Goal: Task Accomplishment & Management: Use online tool/utility

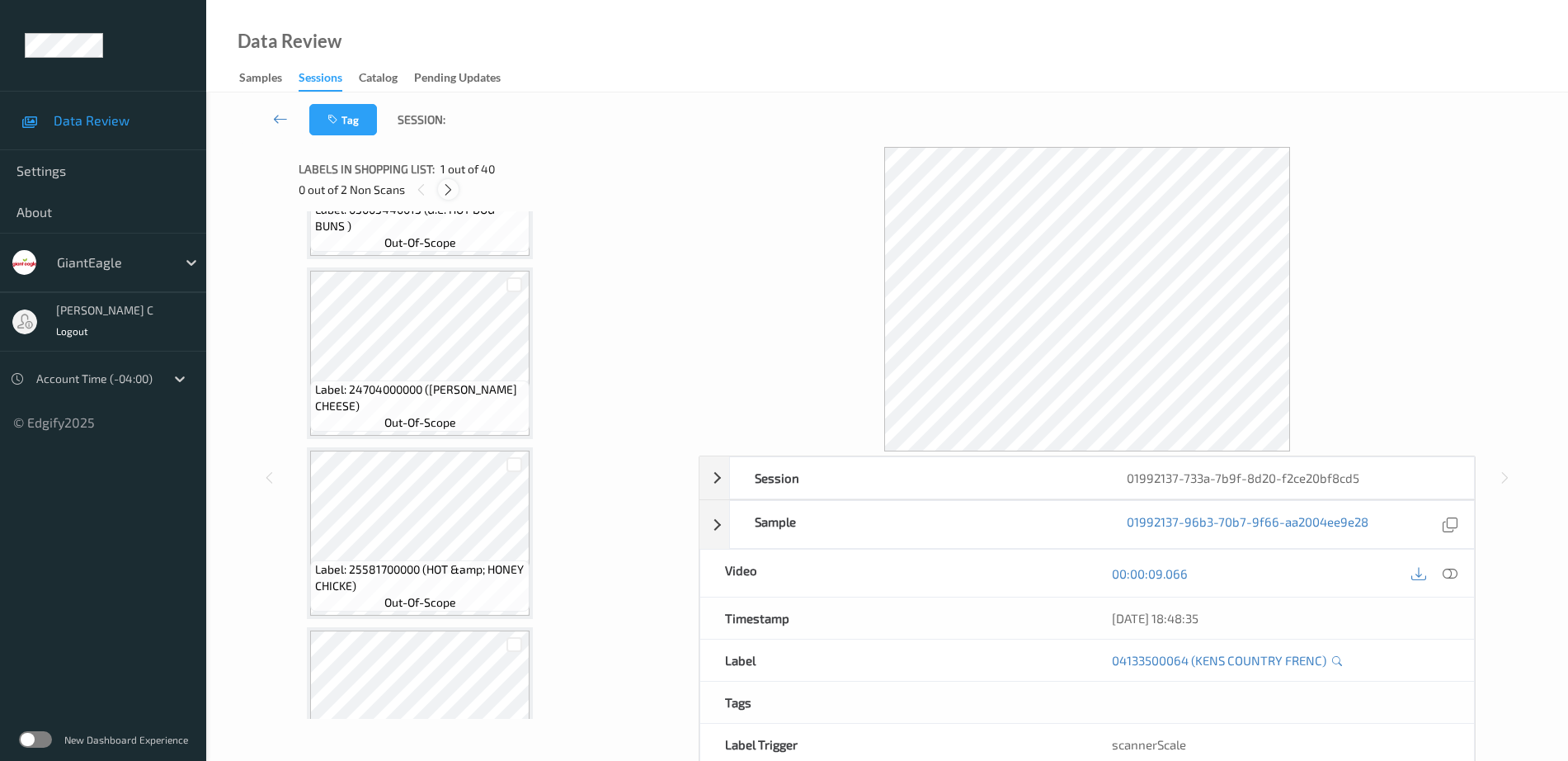
click at [447, 188] on icon at bounding box center [448, 190] width 14 height 15
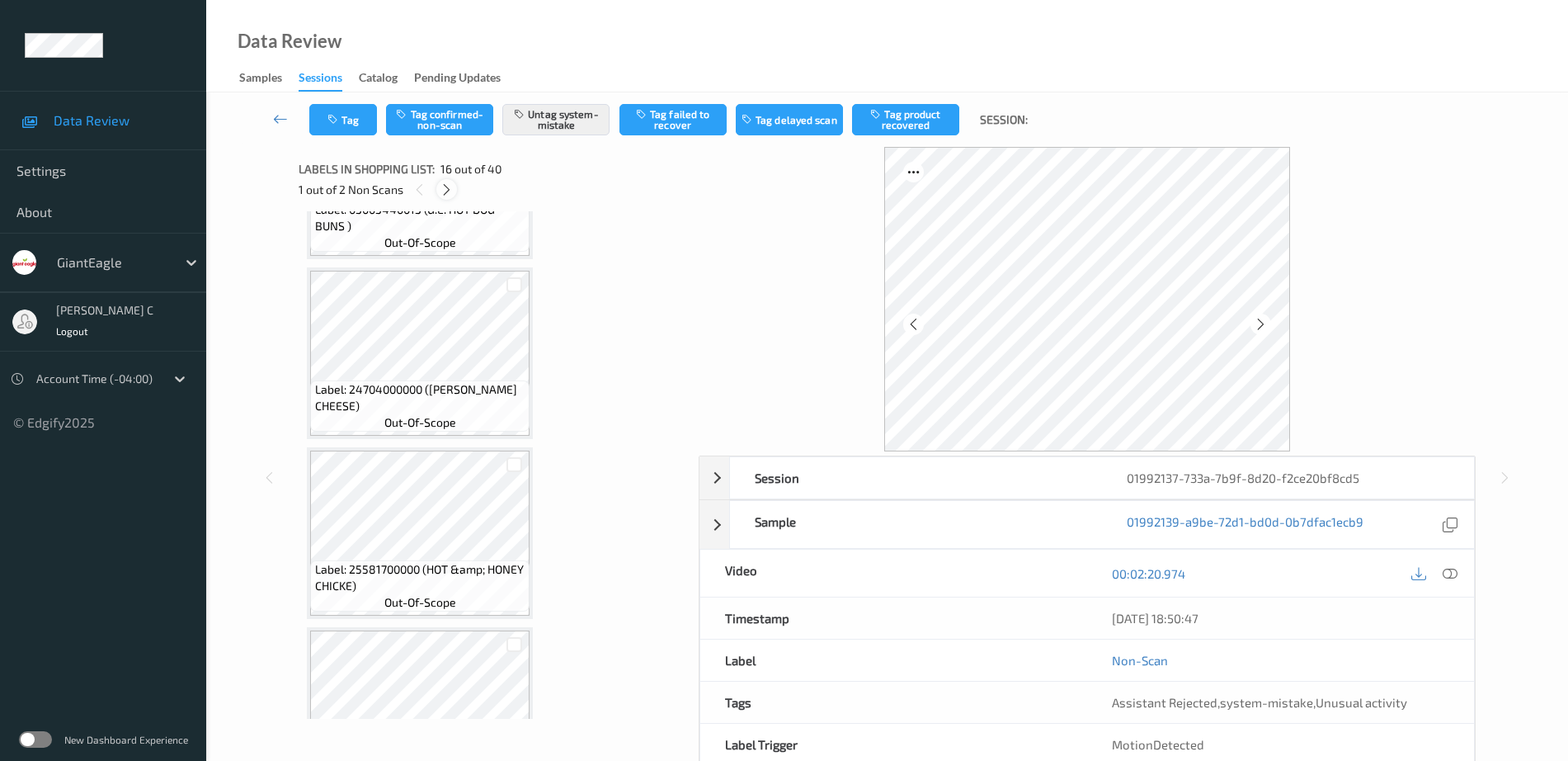
scroll to position [2526, 0]
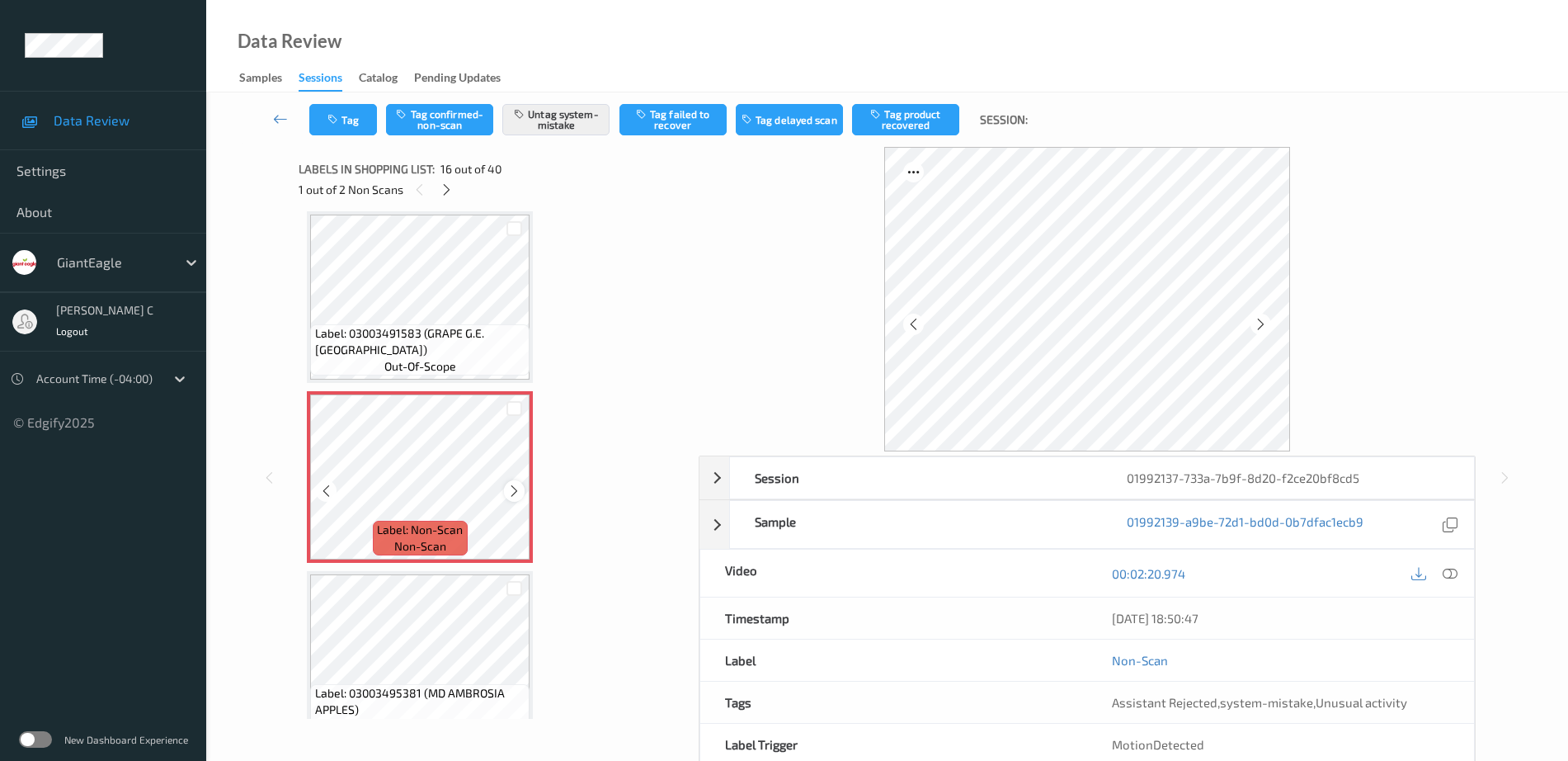
click at [513, 492] on icon at bounding box center [514, 491] width 14 height 15
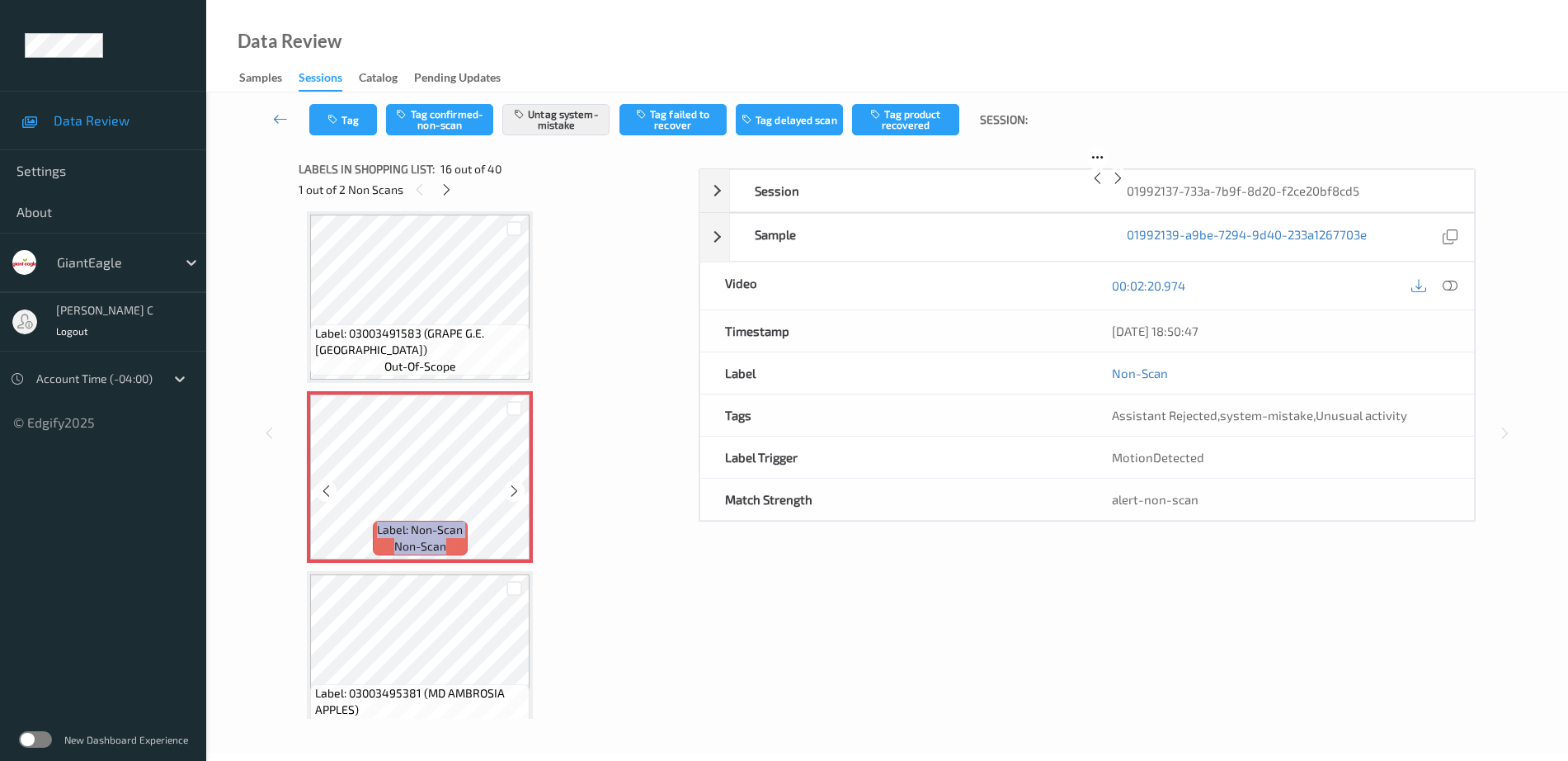
click at [513, 492] on icon at bounding box center [514, 491] width 14 height 15
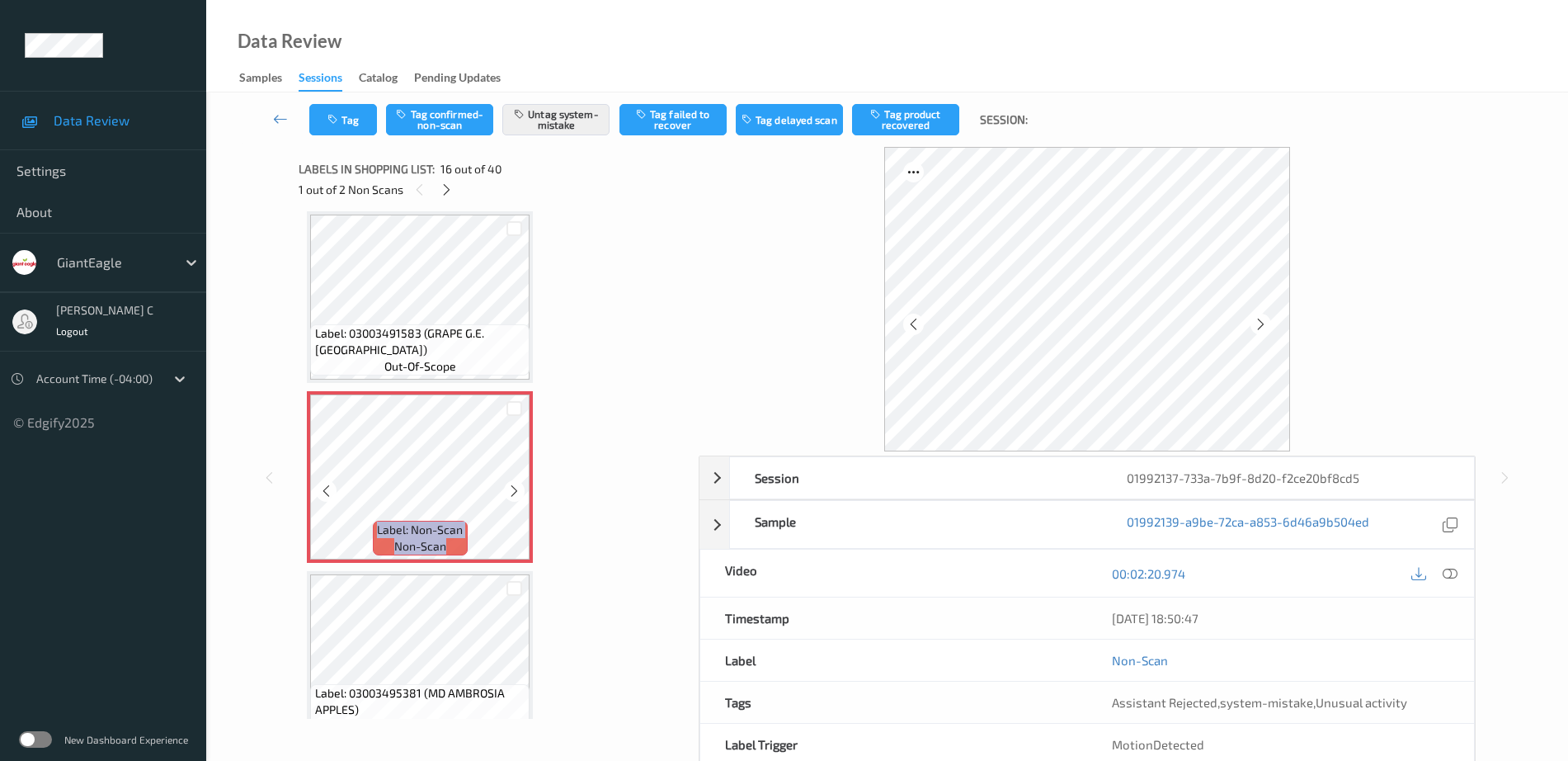
click at [513, 492] on icon at bounding box center [514, 491] width 14 height 15
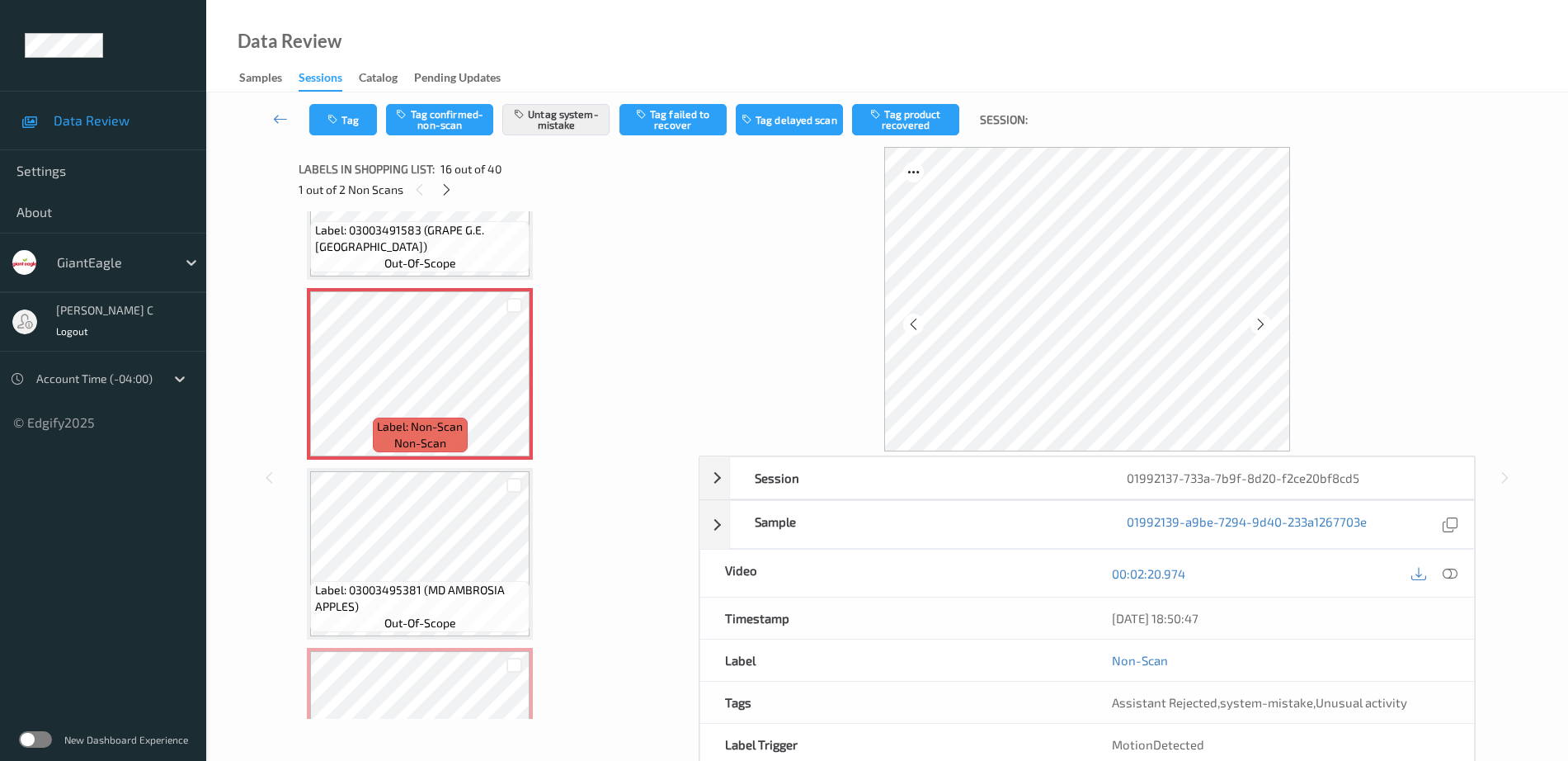
scroll to position [2733, 0]
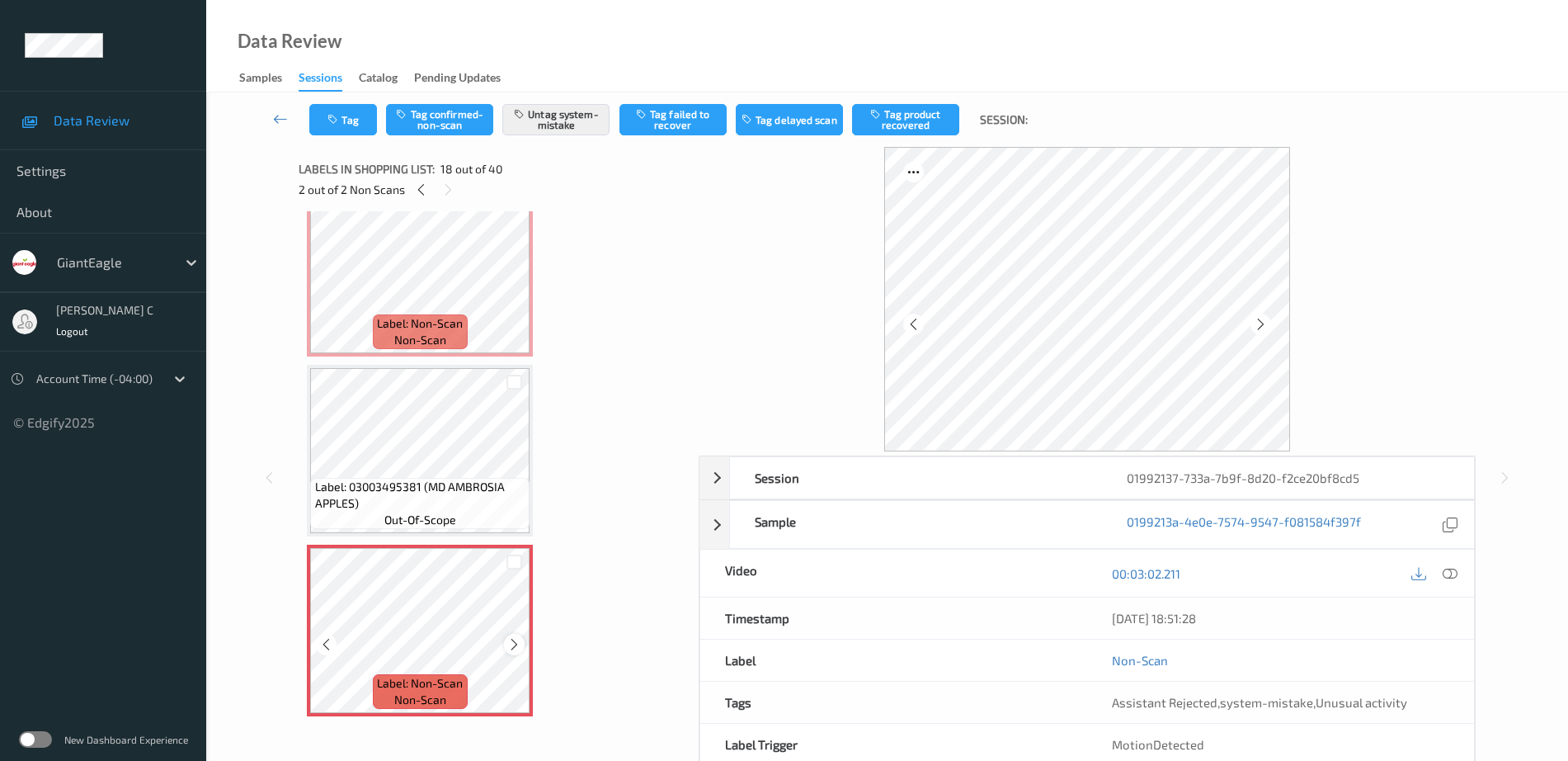
click at [508, 641] on icon at bounding box center [514, 645] width 14 height 15
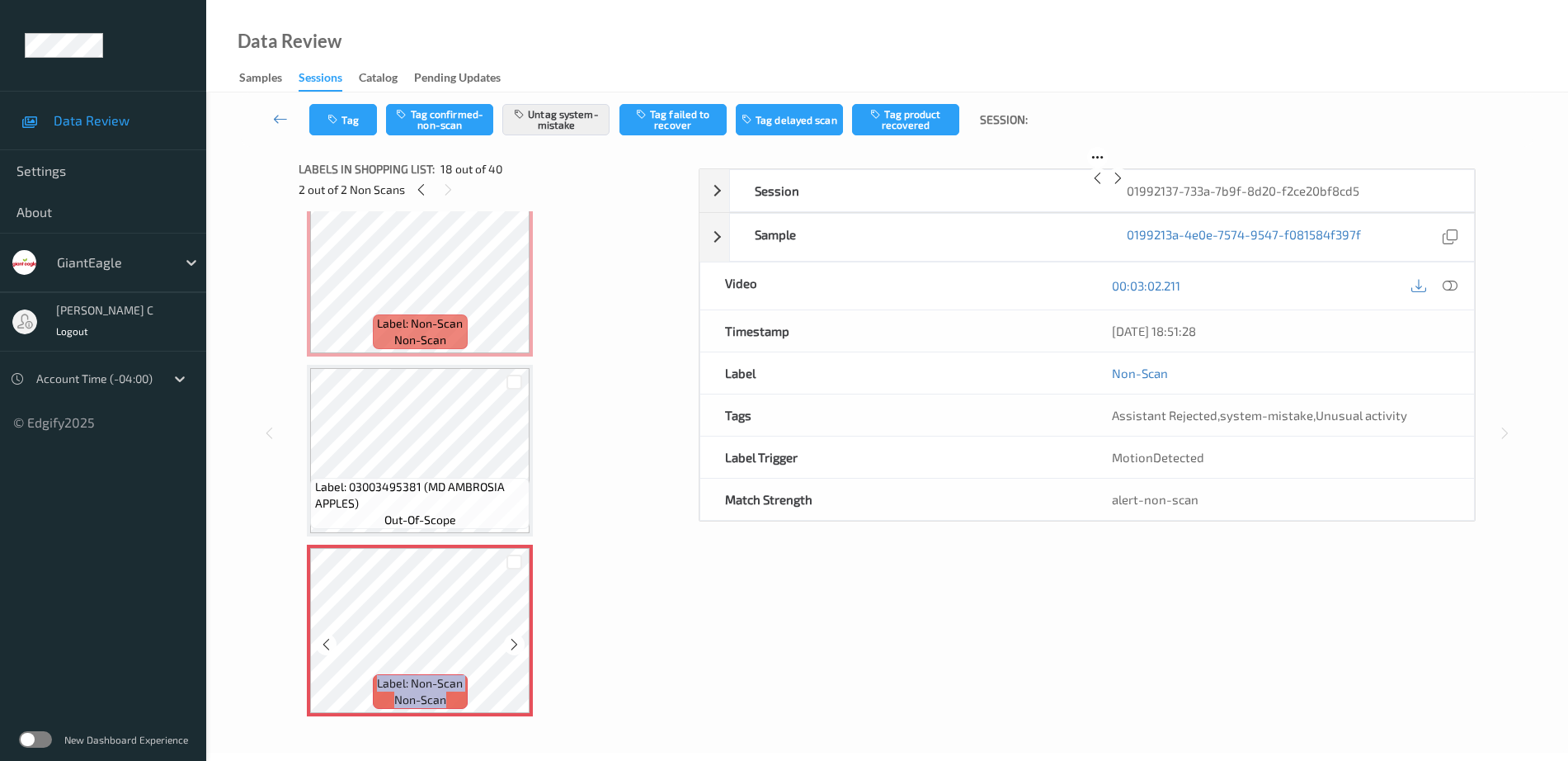
click at [508, 641] on icon at bounding box center [514, 645] width 14 height 15
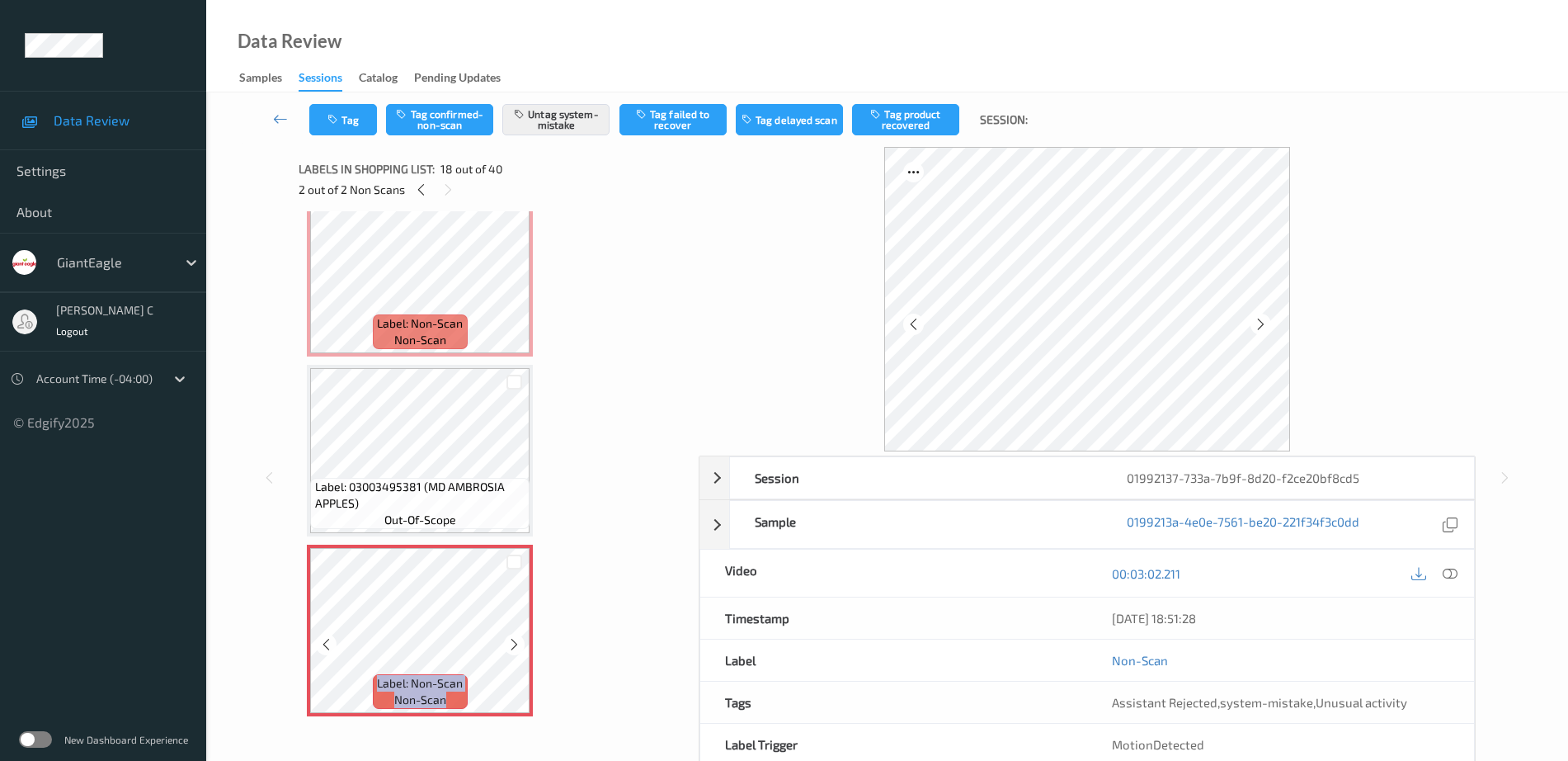
click at [508, 641] on icon at bounding box center [514, 645] width 14 height 15
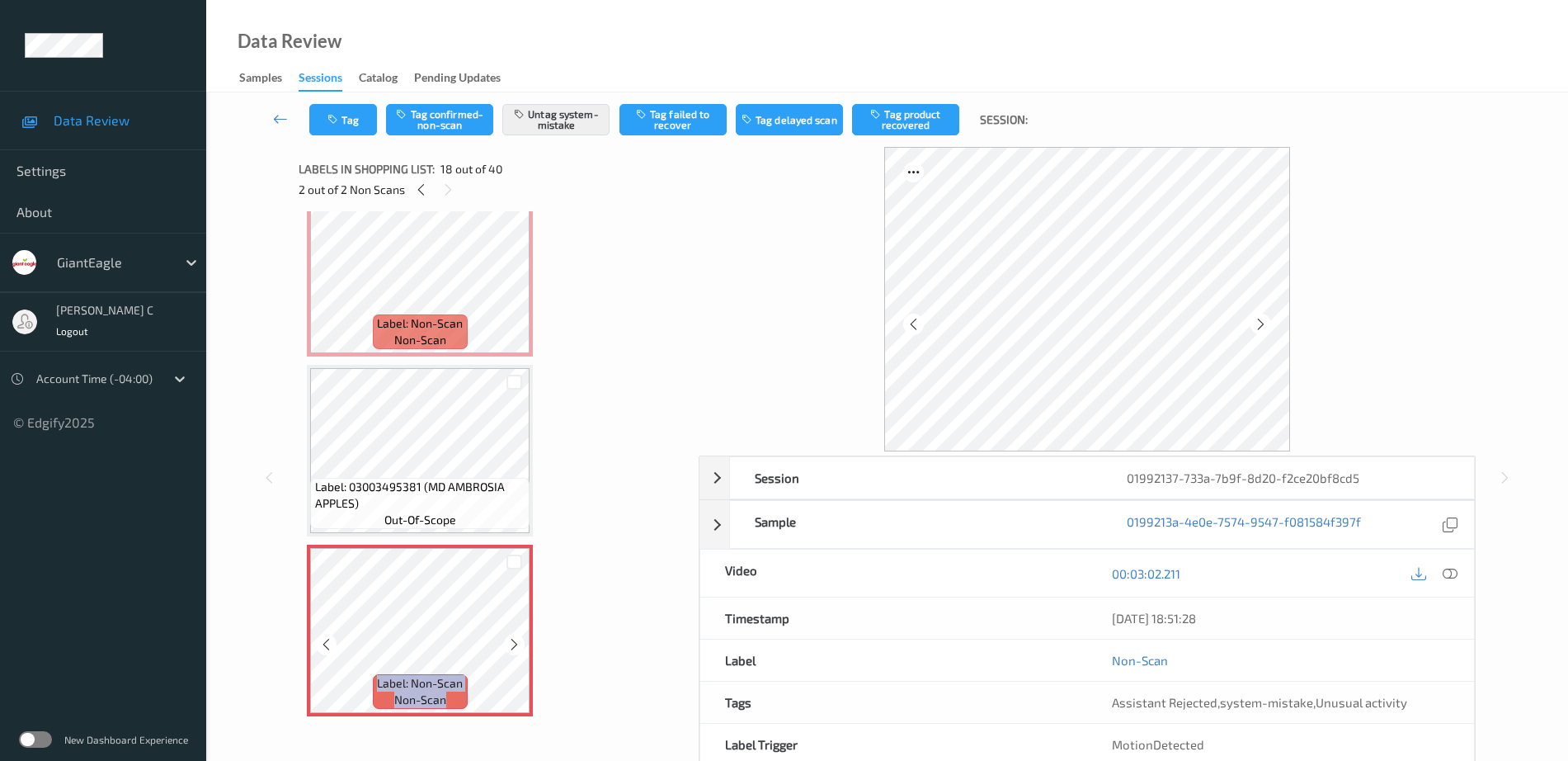
click at [508, 641] on icon at bounding box center [514, 645] width 14 height 15
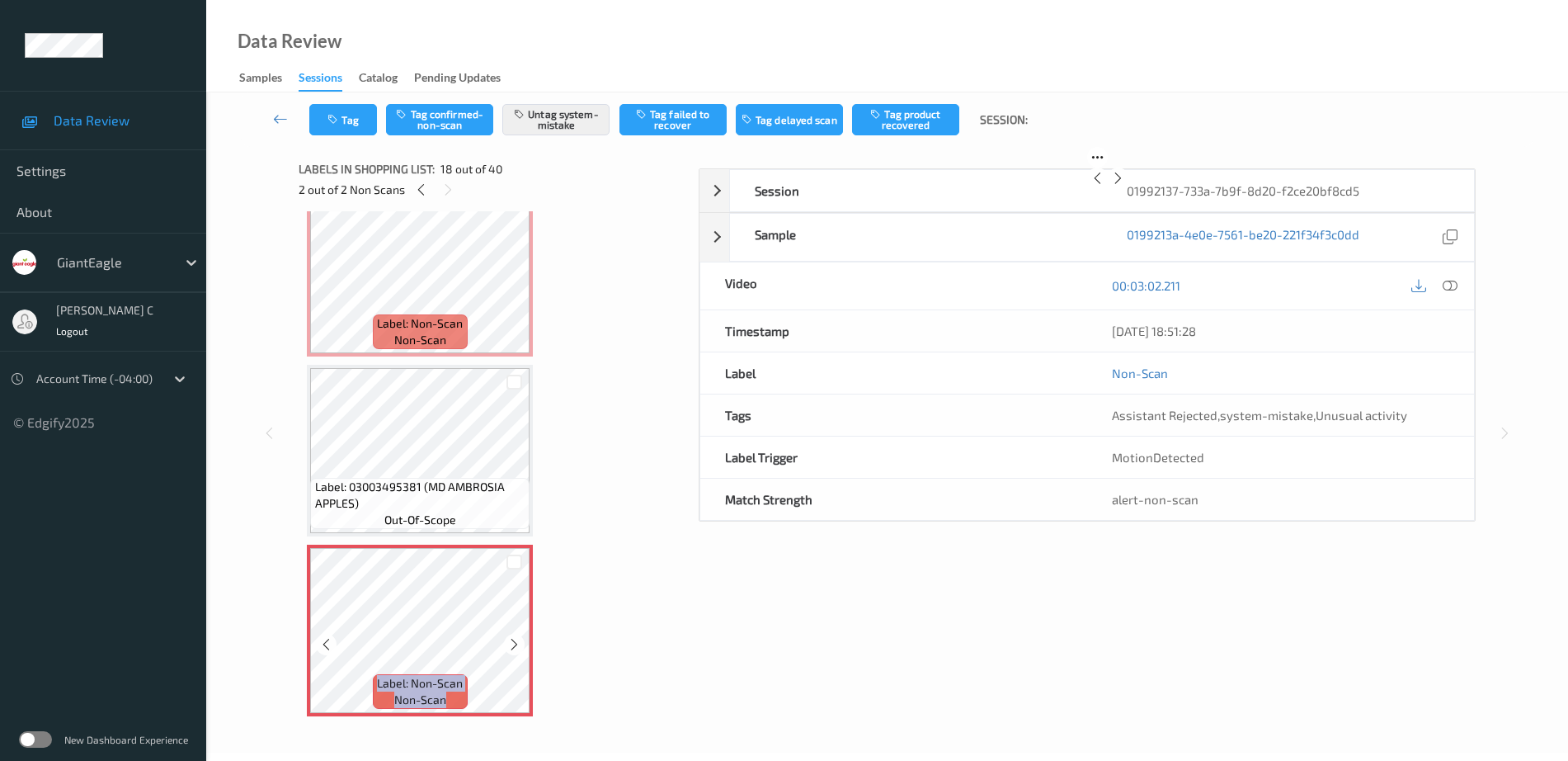
click at [508, 641] on icon at bounding box center [514, 645] width 14 height 15
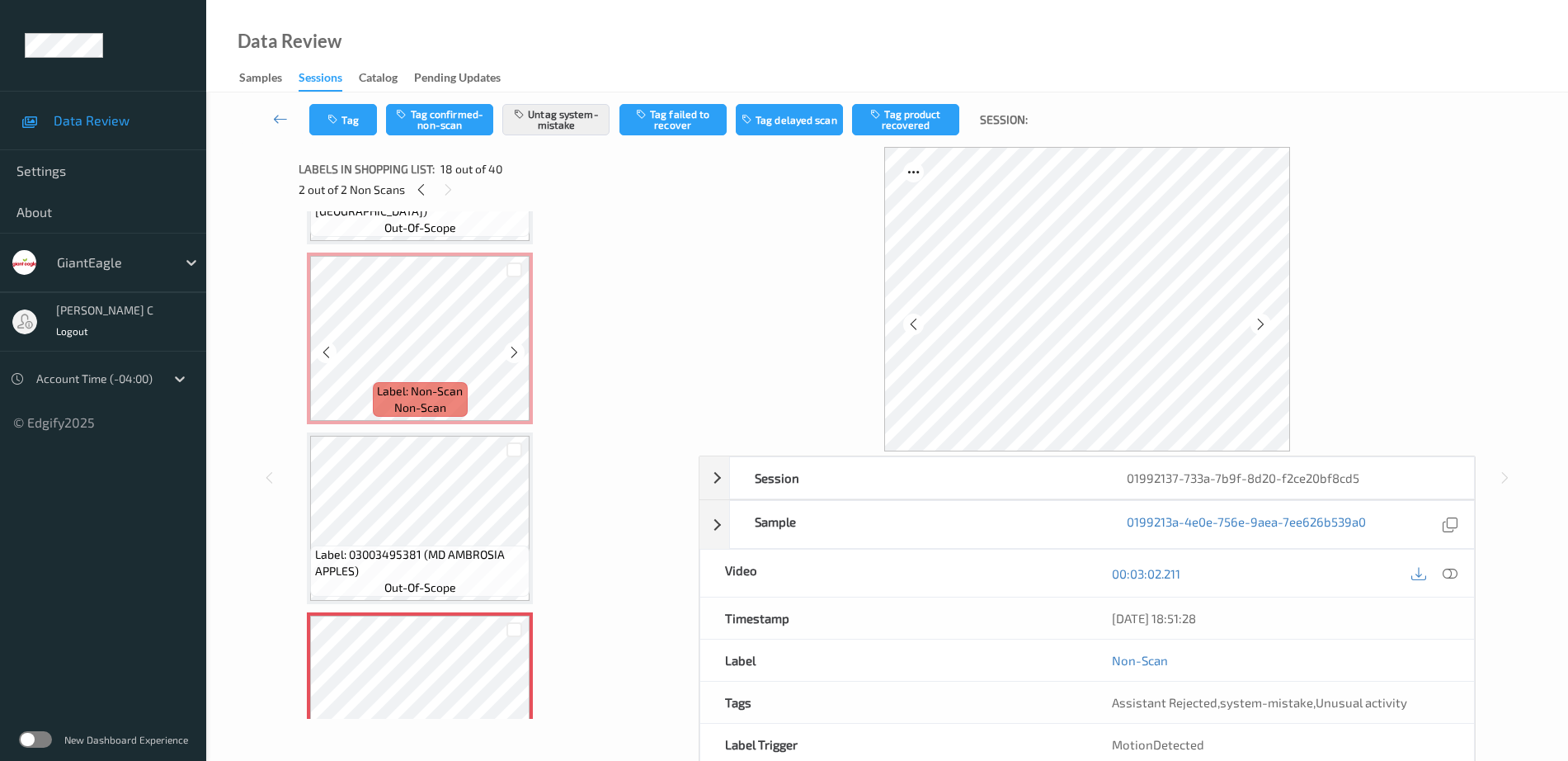
scroll to position [2629, 0]
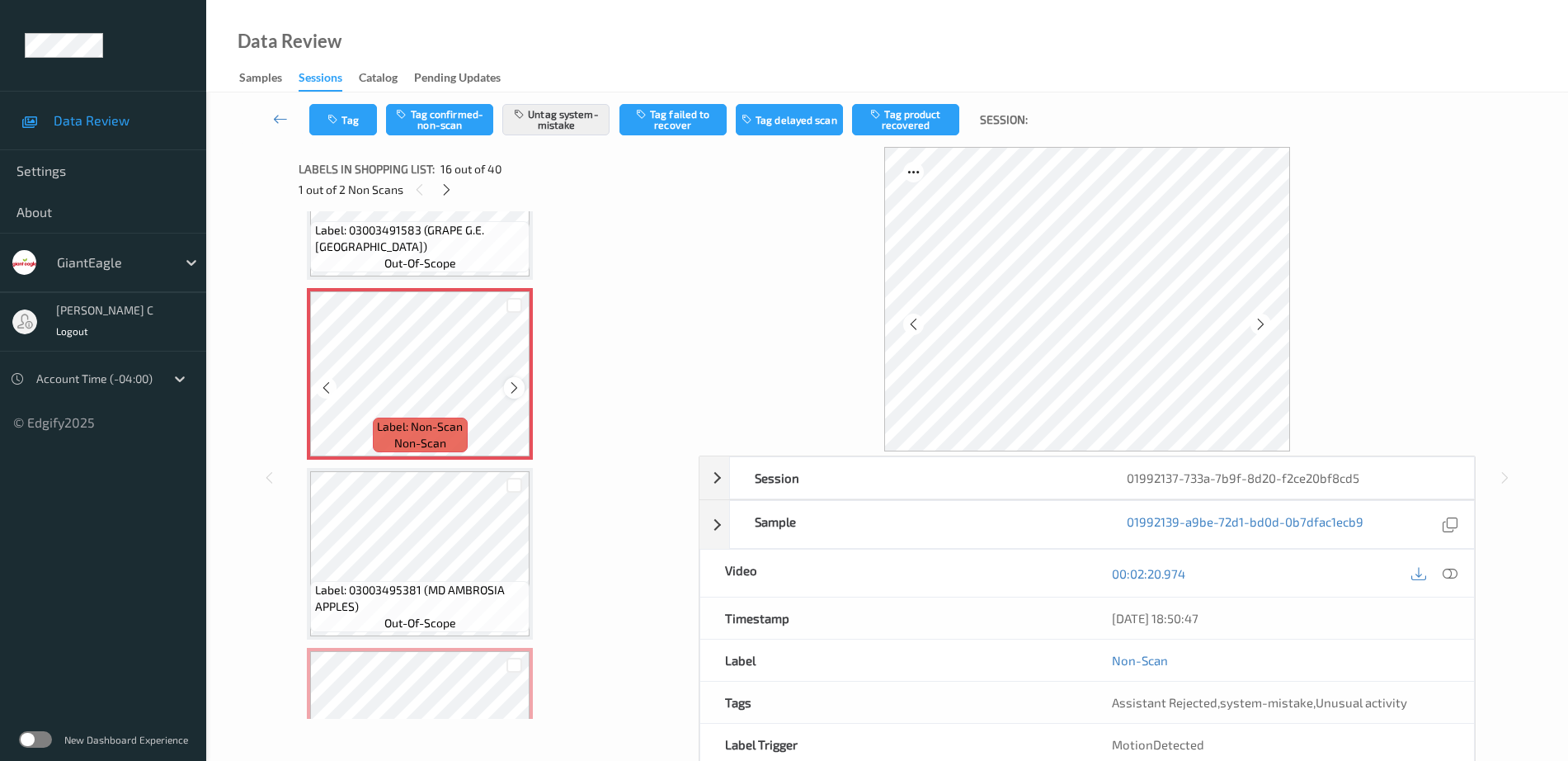
click at [517, 382] on icon at bounding box center [514, 388] width 14 height 15
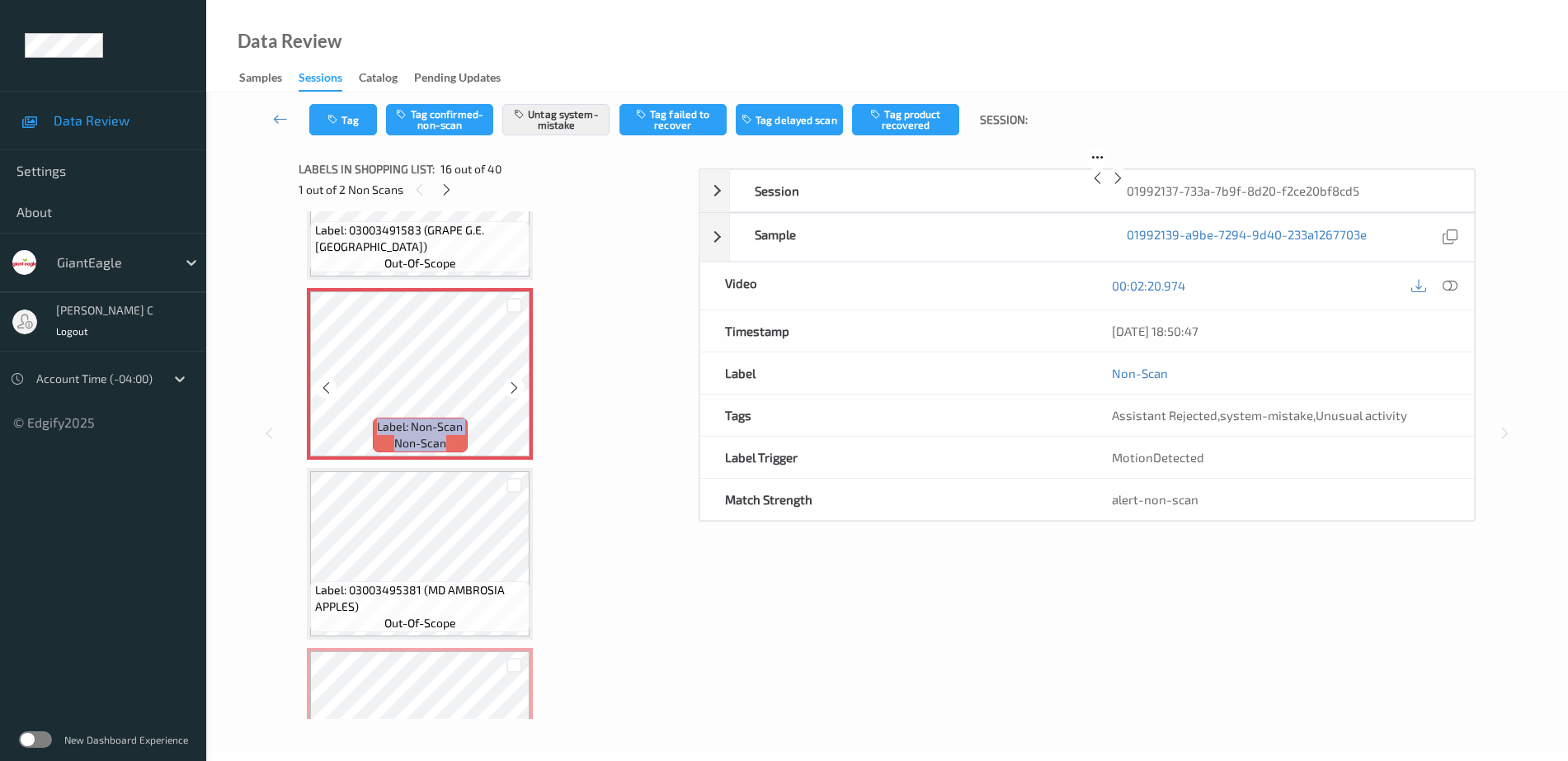
click at [517, 382] on icon at bounding box center [514, 388] width 14 height 15
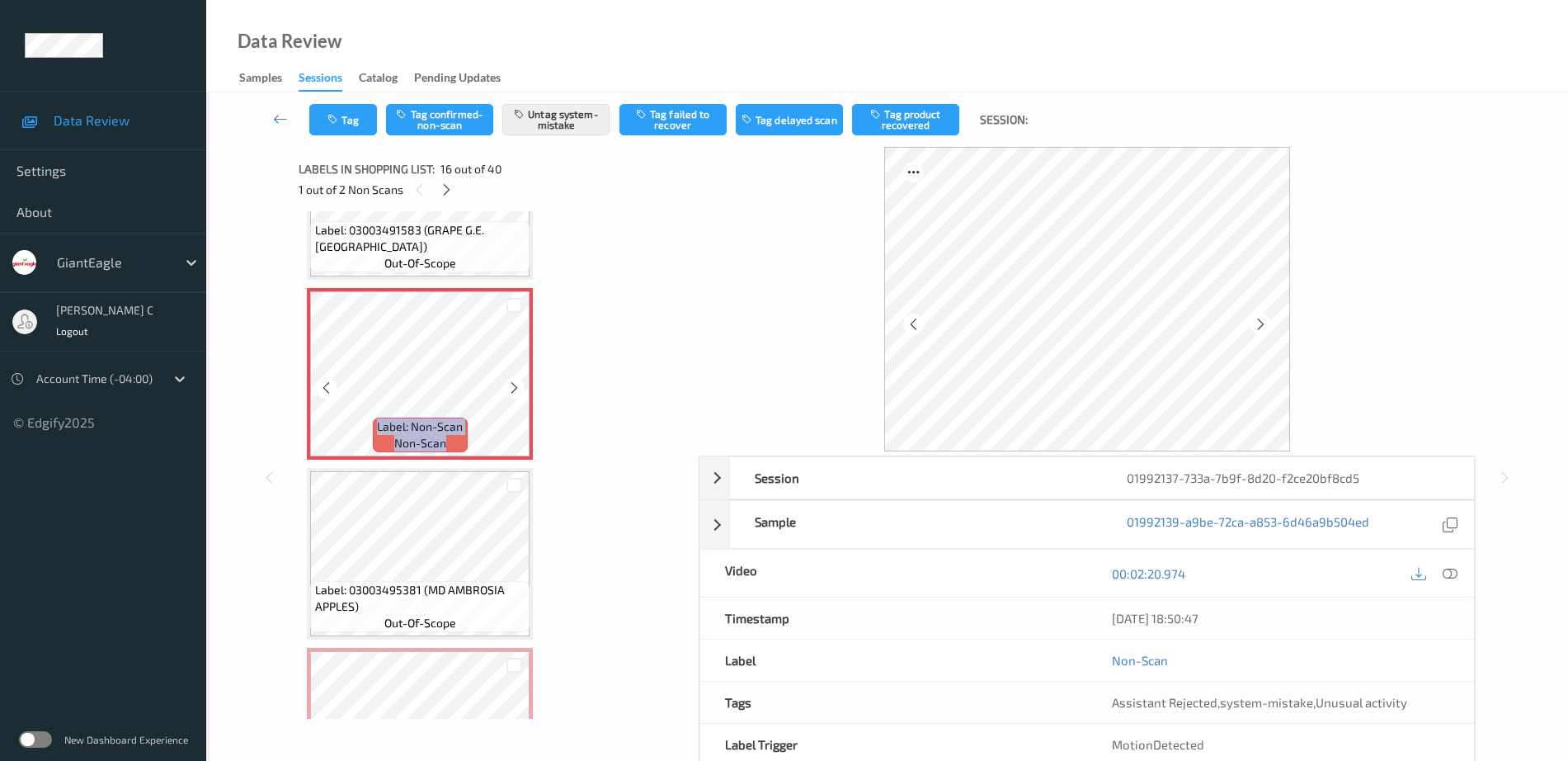
click at [517, 382] on icon at bounding box center [514, 388] width 14 height 15
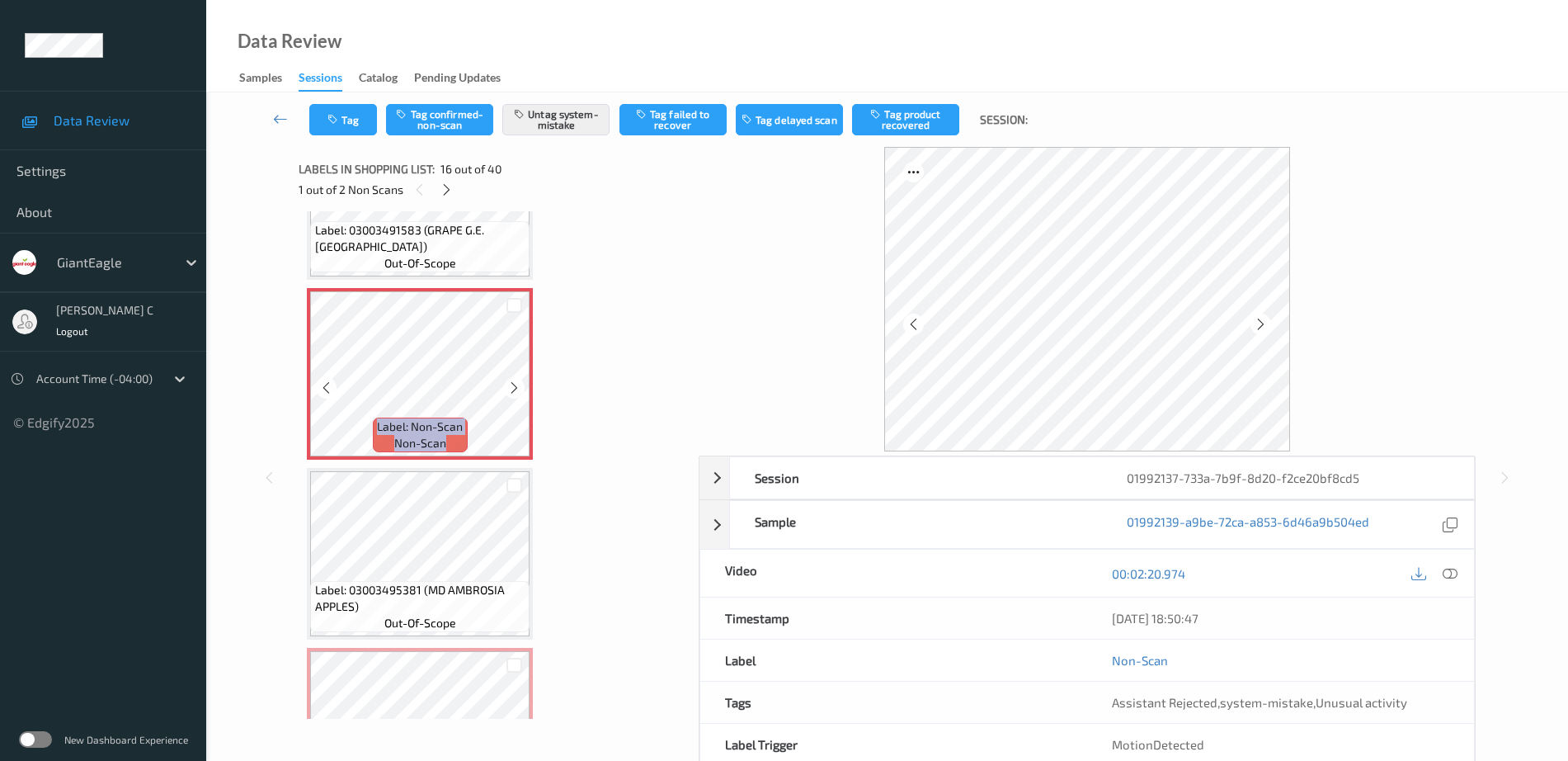
click at [517, 382] on icon at bounding box center [514, 388] width 14 height 15
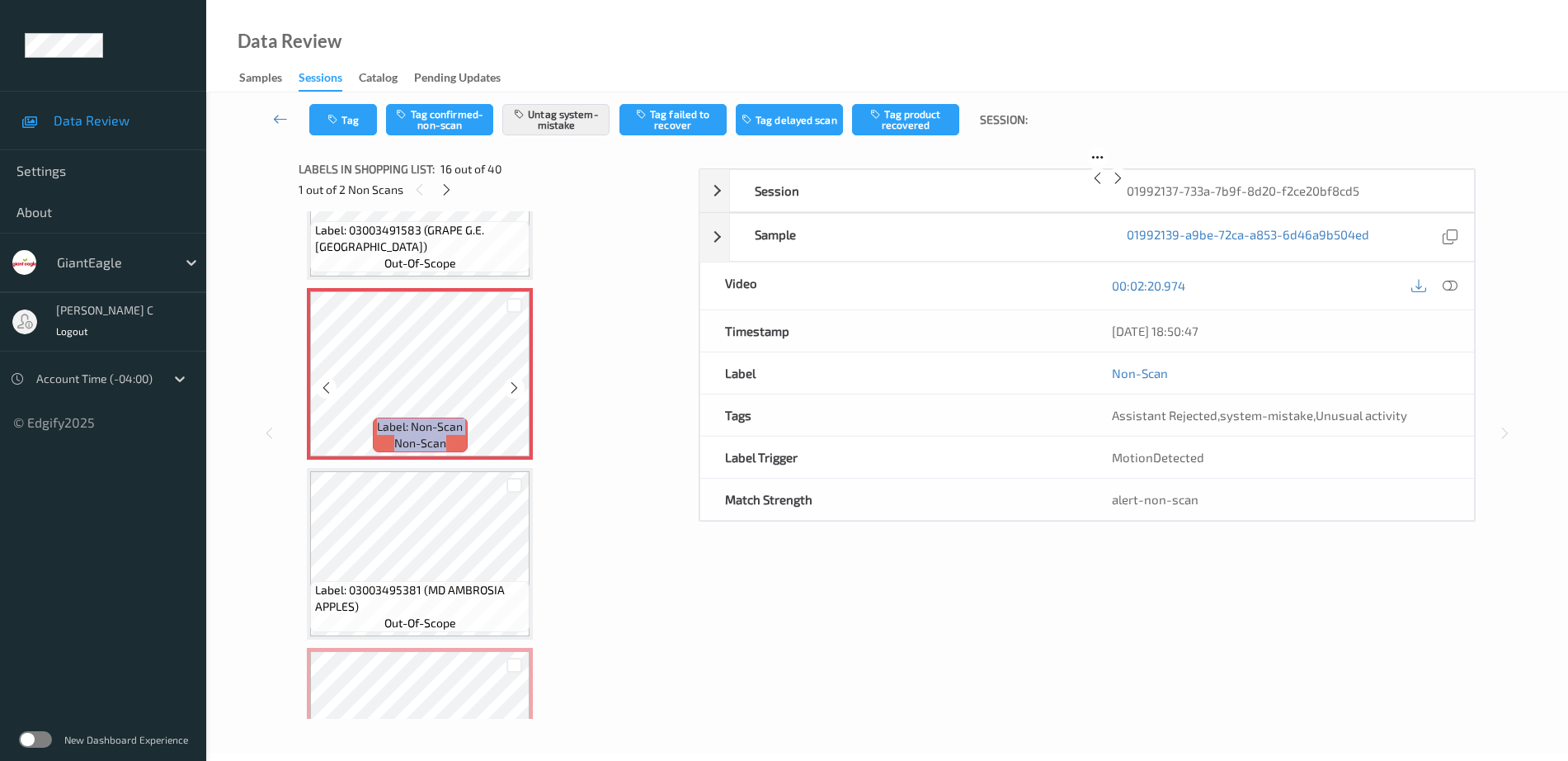
click at [517, 382] on icon at bounding box center [514, 388] width 14 height 15
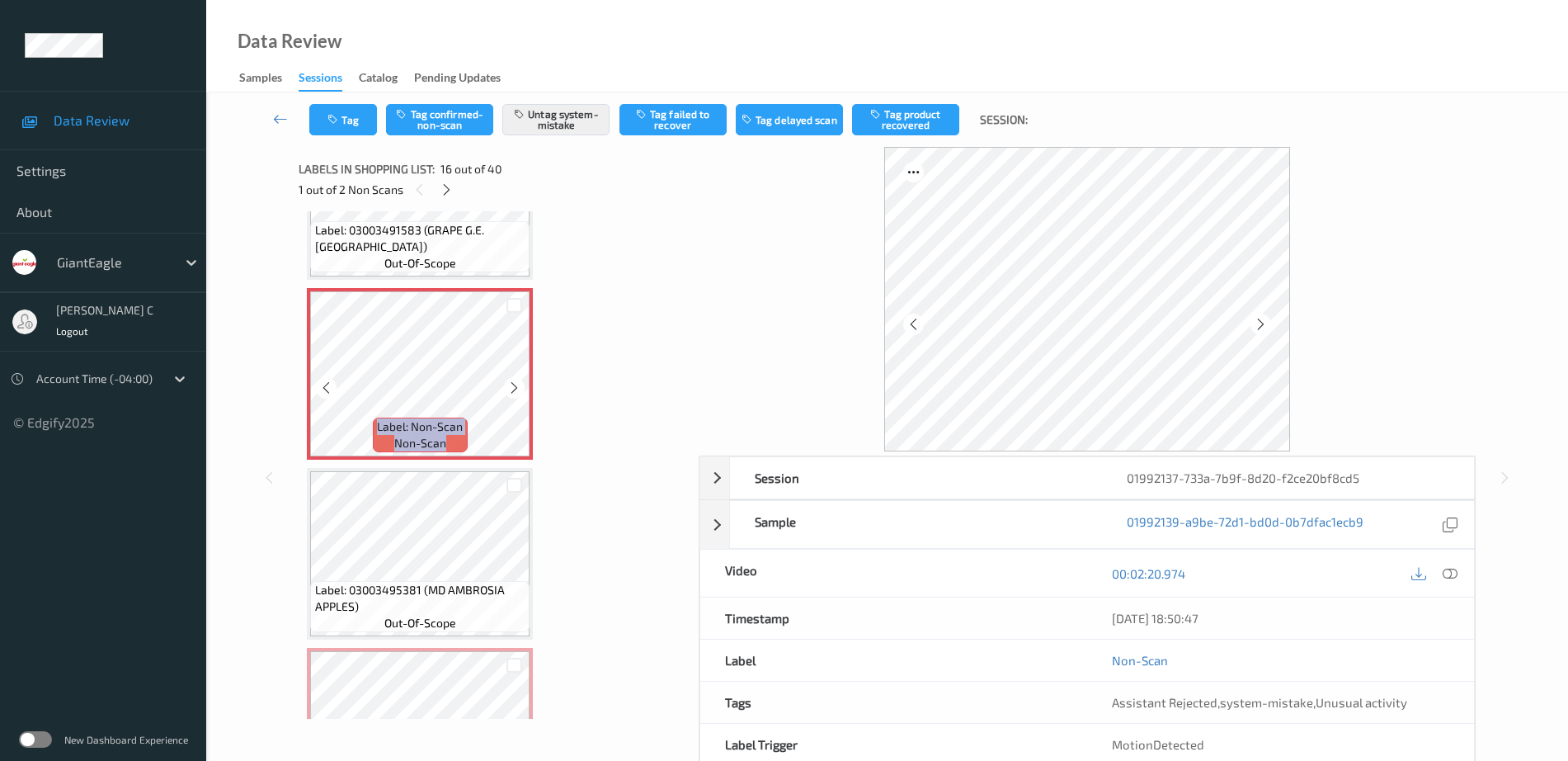
click at [517, 382] on icon at bounding box center [514, 388] width 14 height 15
click at [516, 386] on icon at bounding box center [514, 388] width 14 height 15
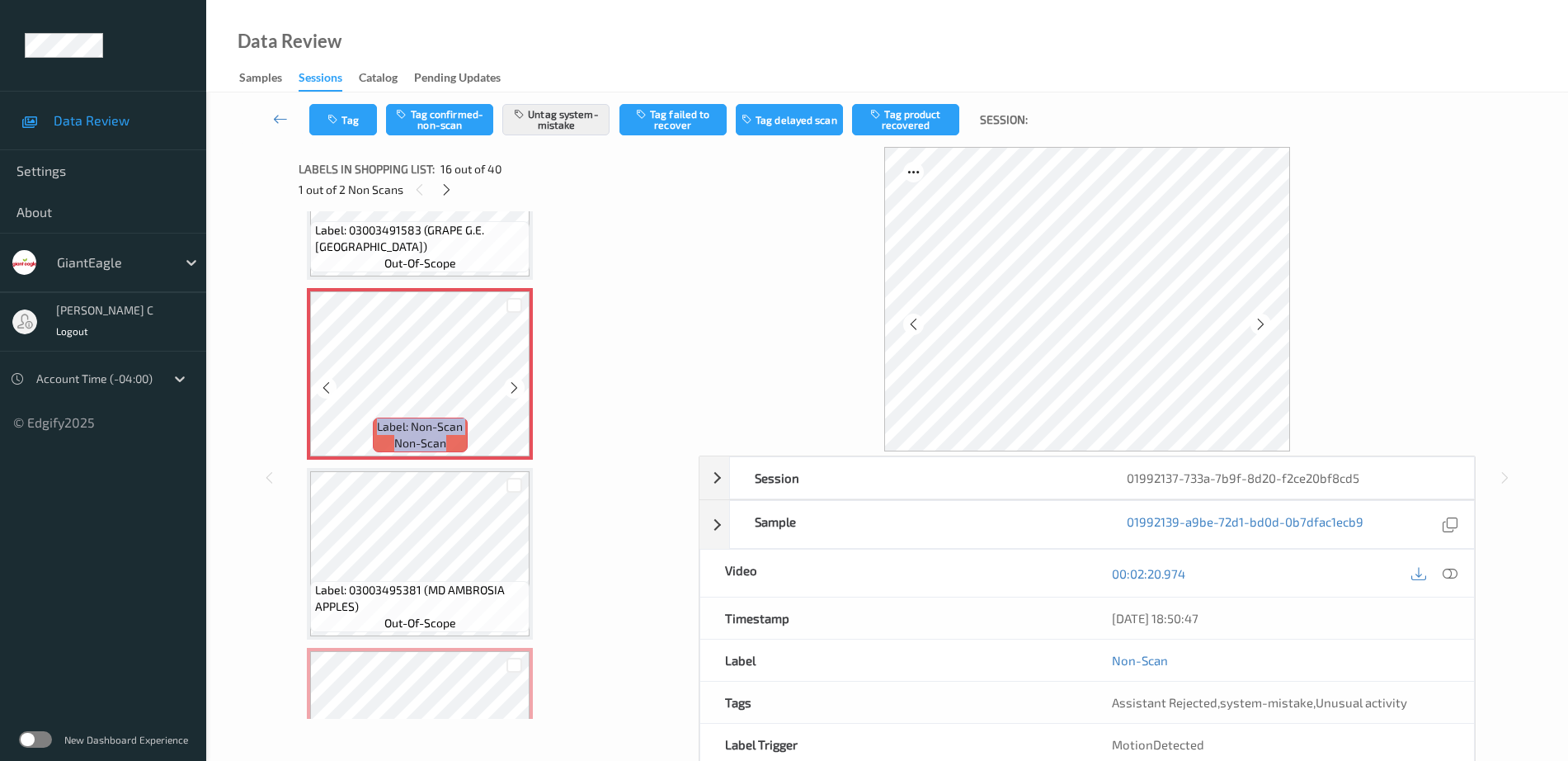
click at [516, 386] on icon at bounding box center [514, 388] width 14 height 15
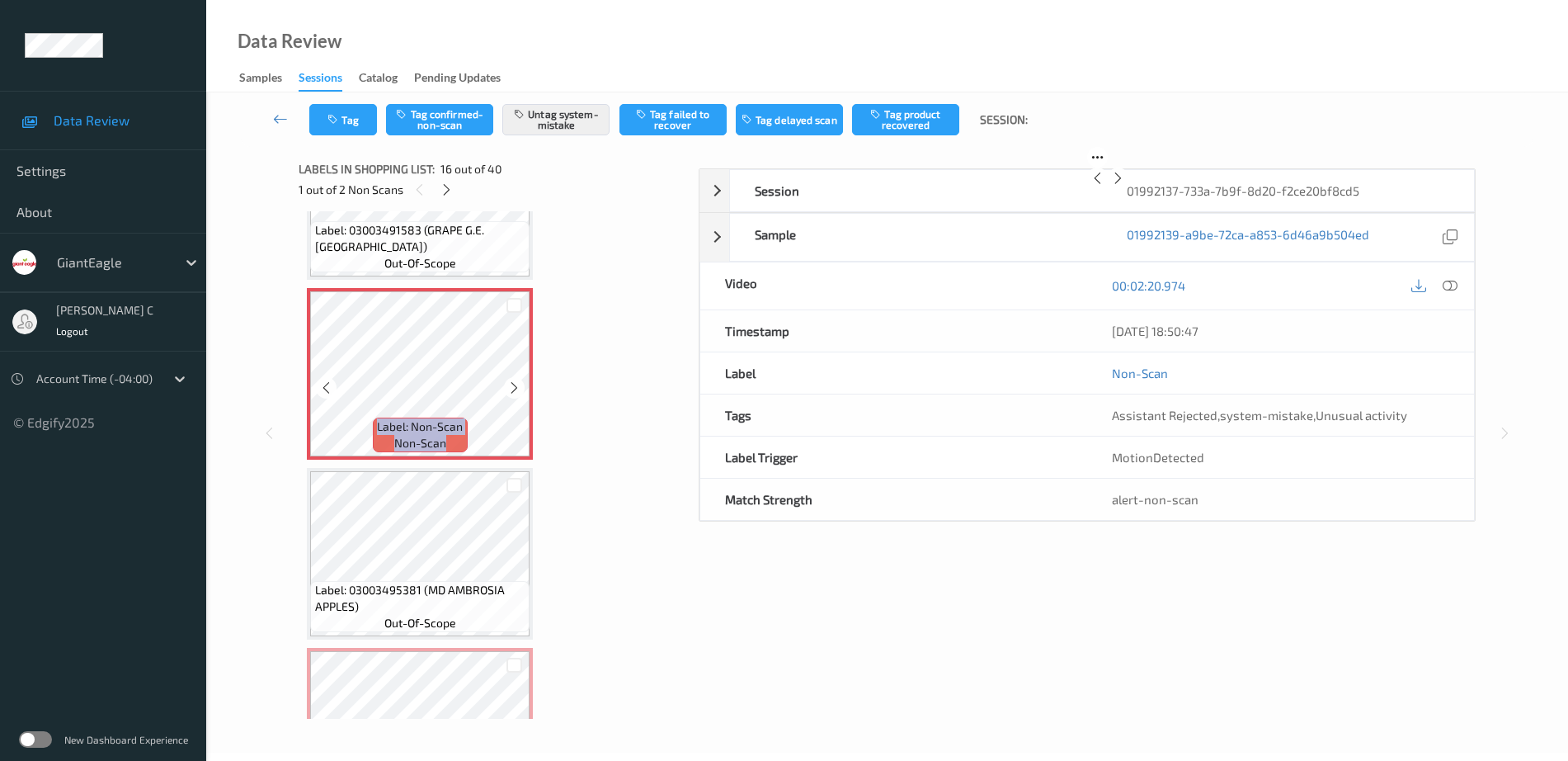
click at [516, 386] on icon at bounding box center [514, 388] width 14 height 15
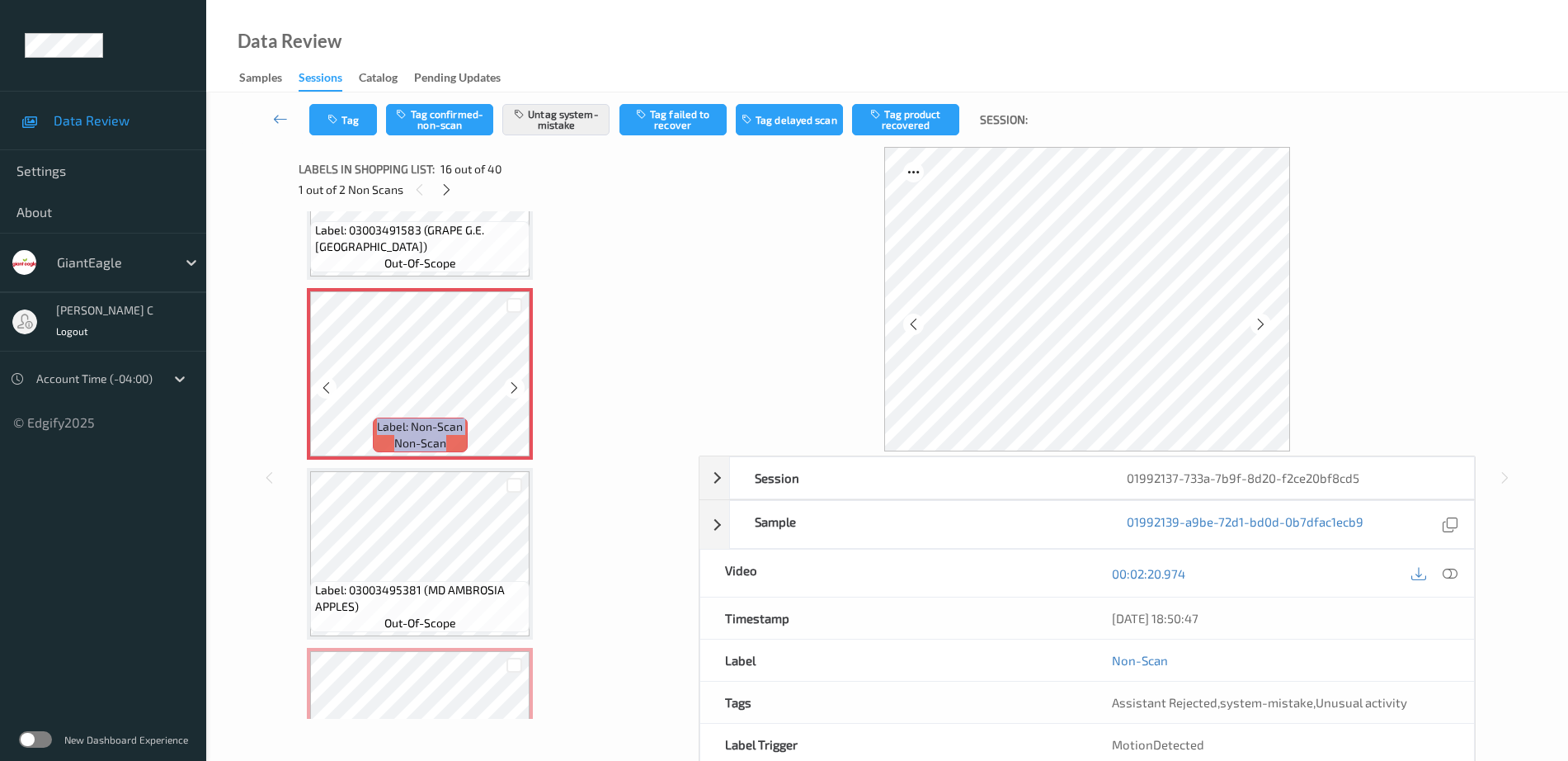
click at [516, 386] on icon at bounding box center [514, 388] width 14 height 15
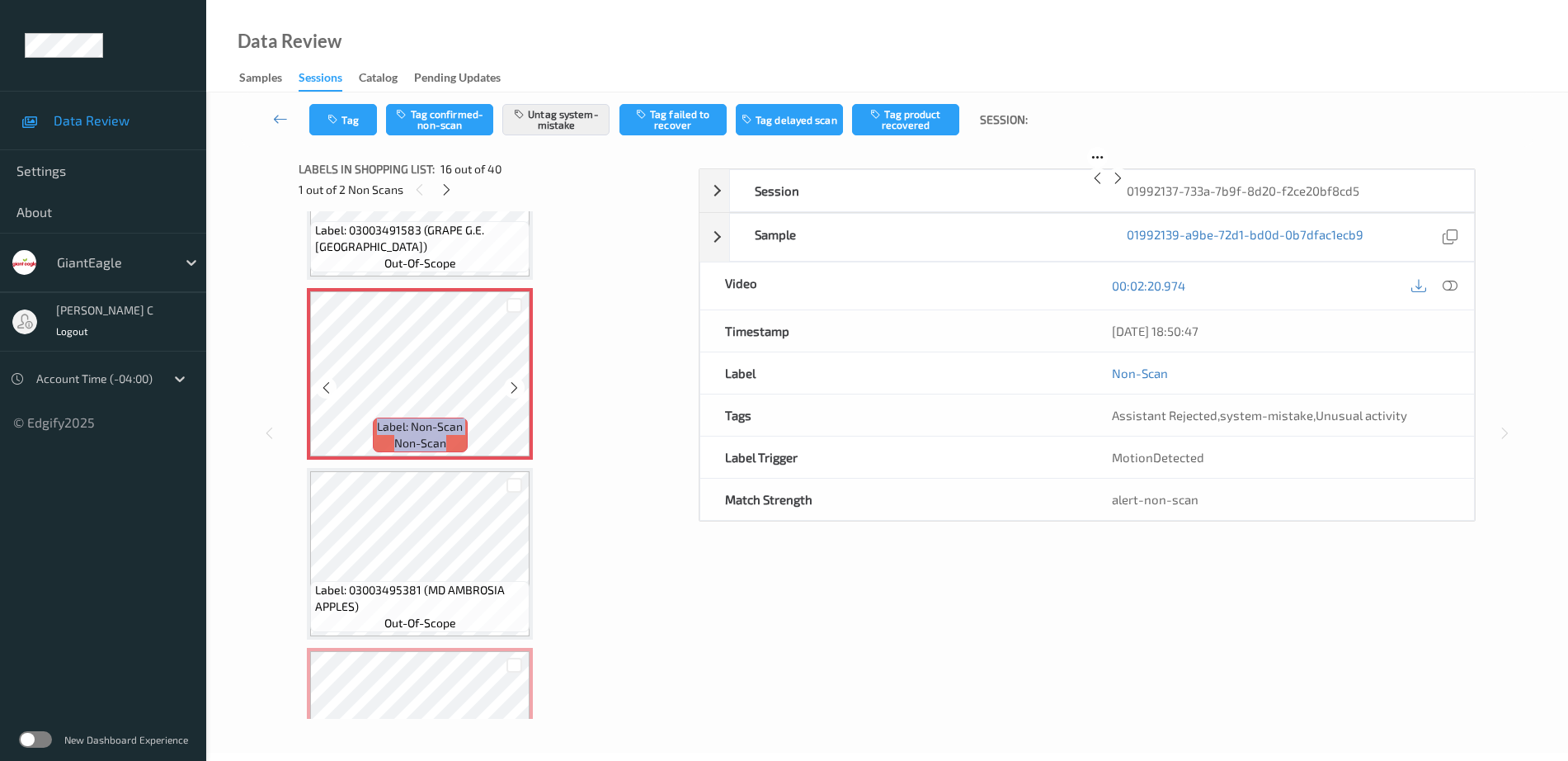
click at [516, 386] on icon at bounding box center [514, 388] width 14 height 15
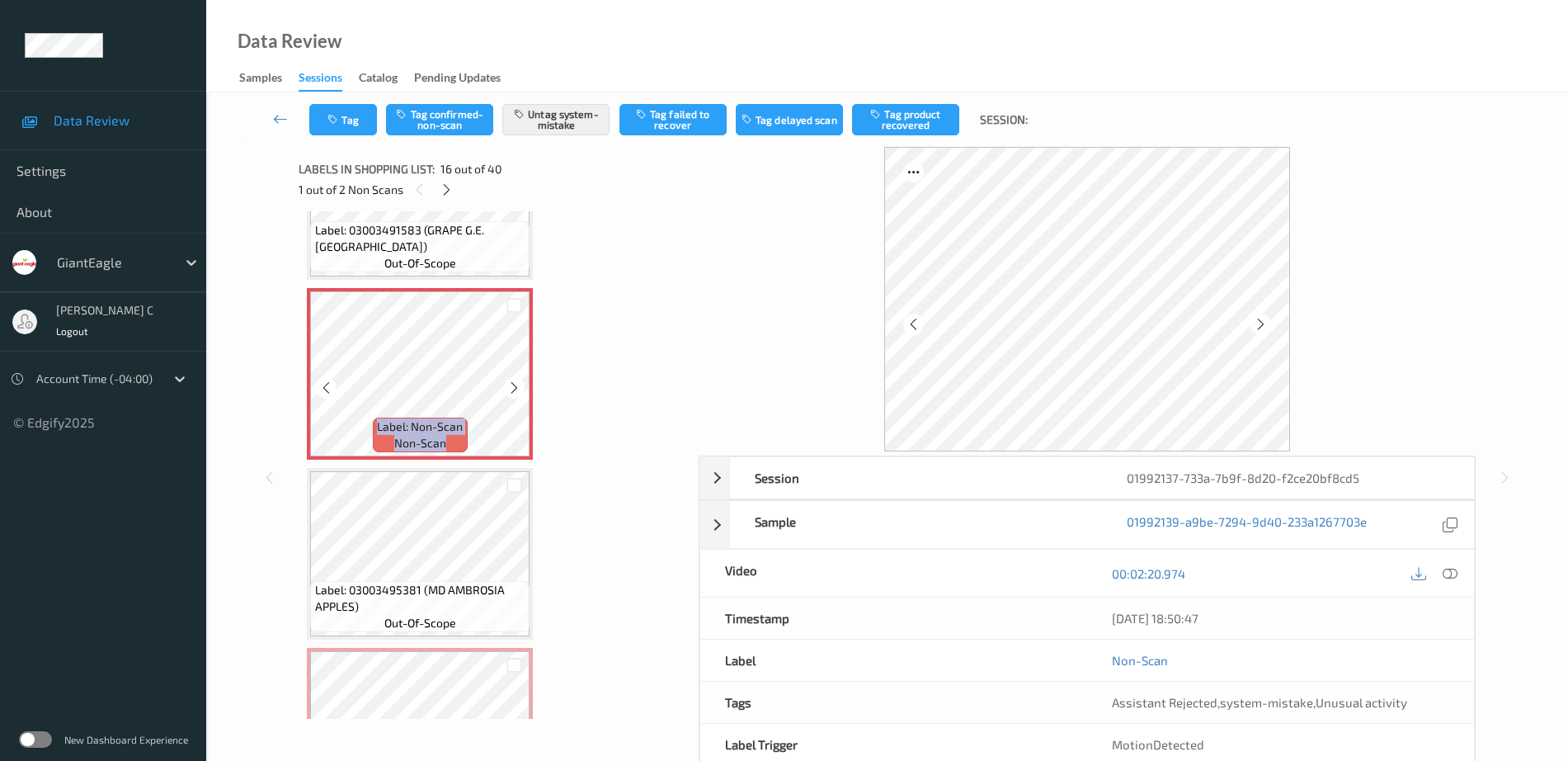
click at [516, 386] on icon at bounding box center [514, 388] width 14 height 15
click at [518, 389] on icon at bounding box center [514, 388] width 14 height 15
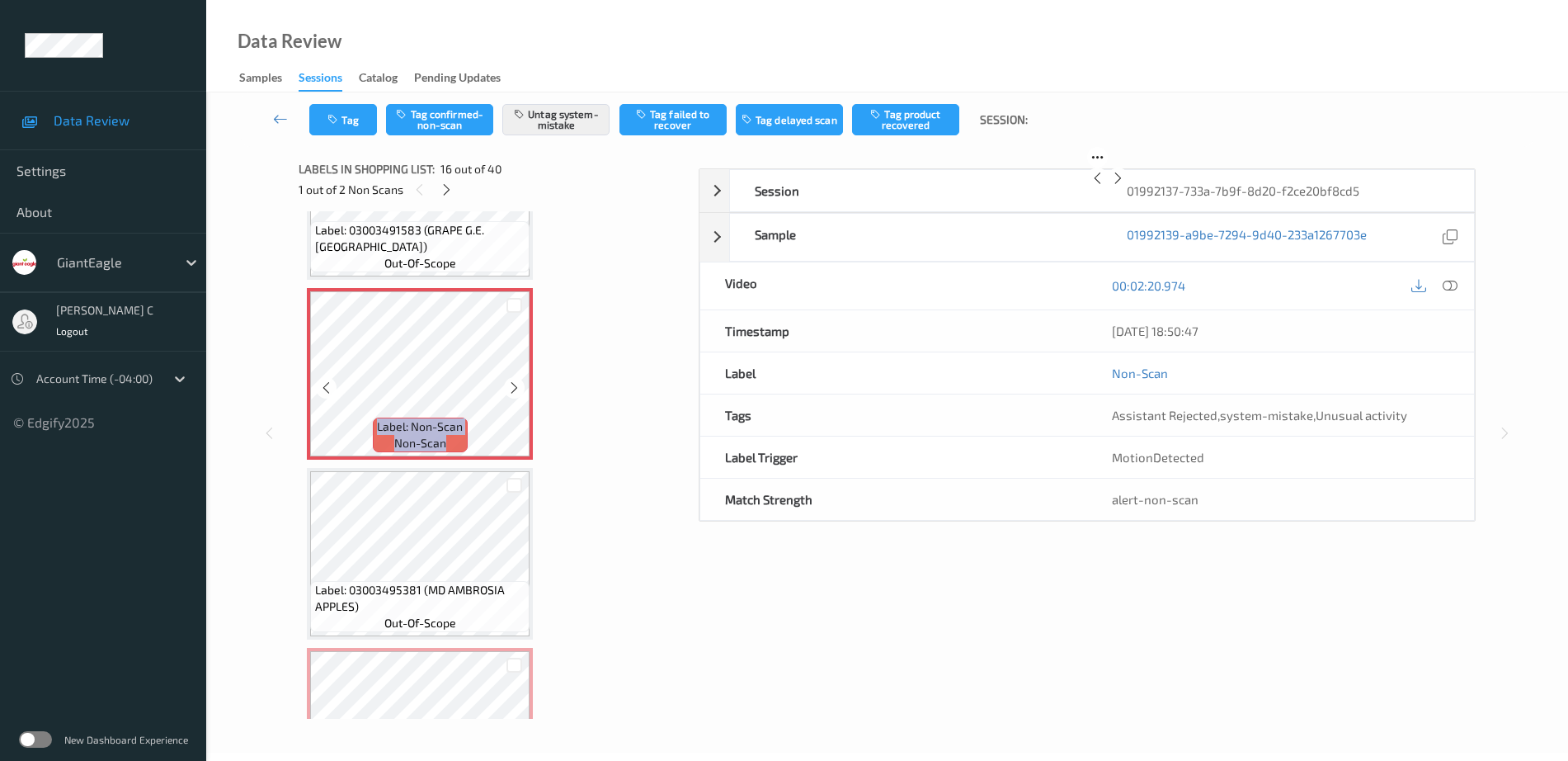
click at [518, 389] on icon at bounding box center [514, 388] width 14 height 15
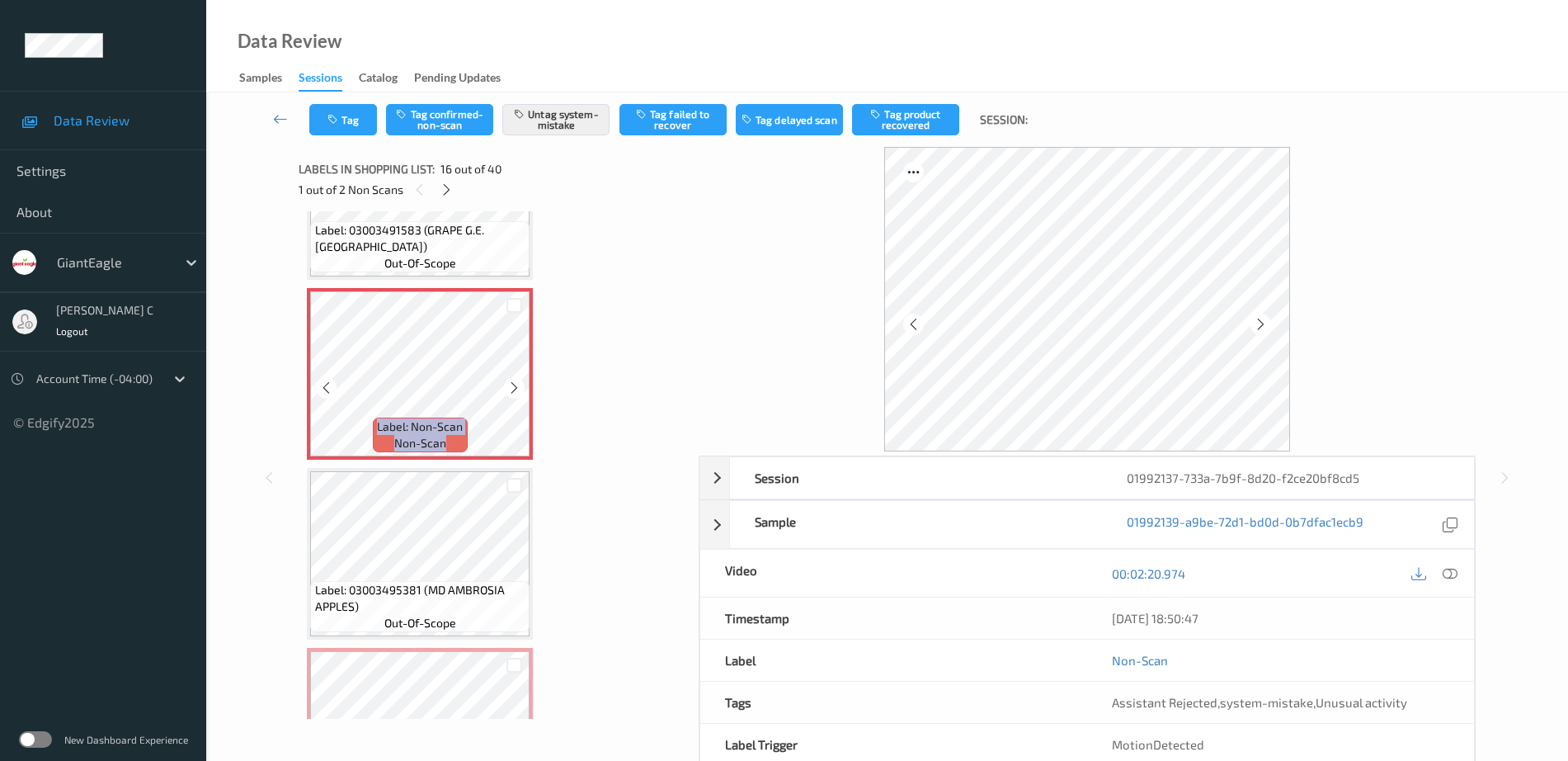
click at [518, 389] on icon at bounding box center [514, 388] width 14 height 15
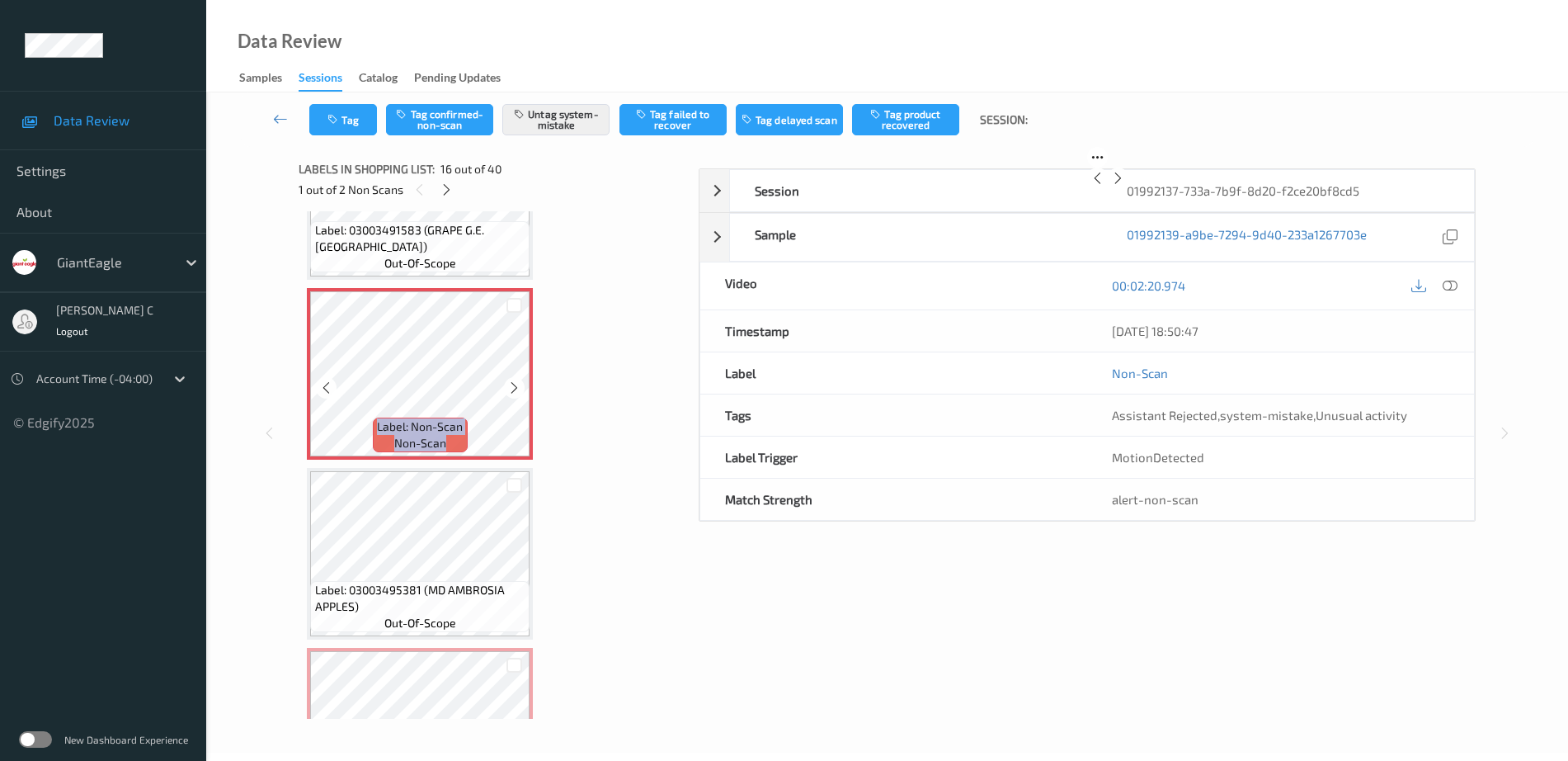
click at [518, 389] on icon at bounding box center [514, 388] width 14 height 15
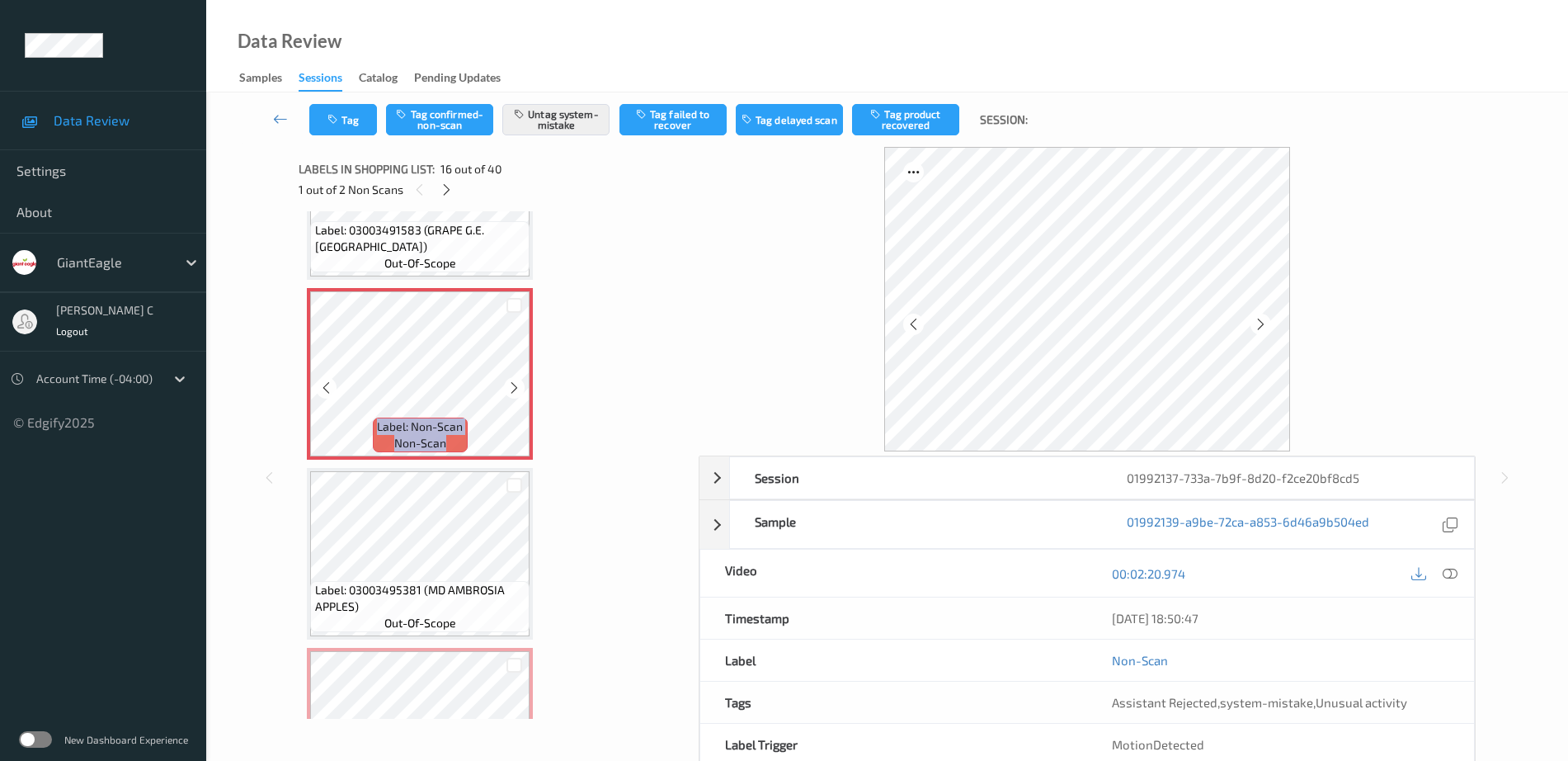
click at [518, 389] on icon at bounding box center [514, 388] width 14 height 15
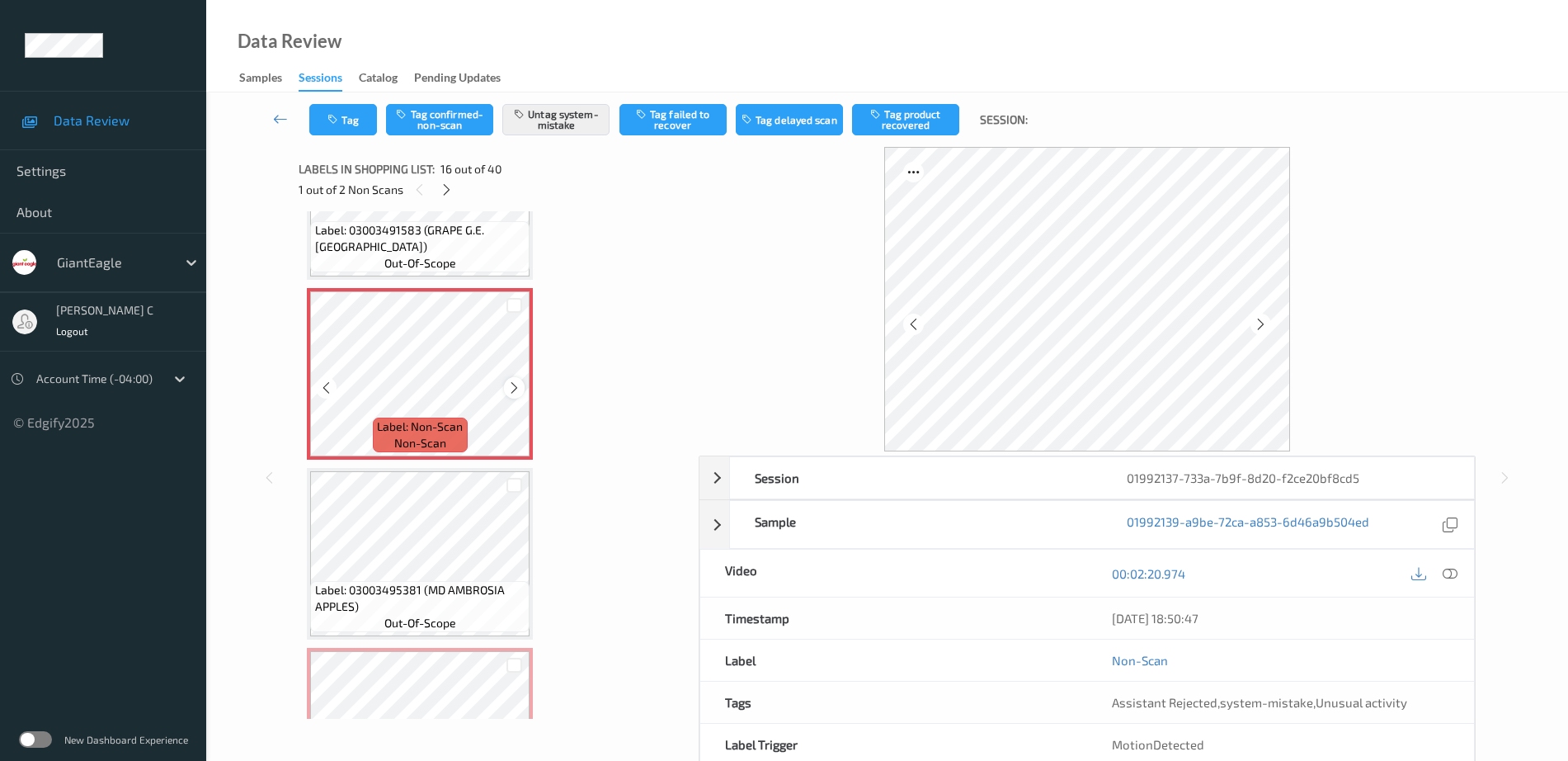
click at [513, 385] on icon at bounding box center [514, 388] width 14 height 15
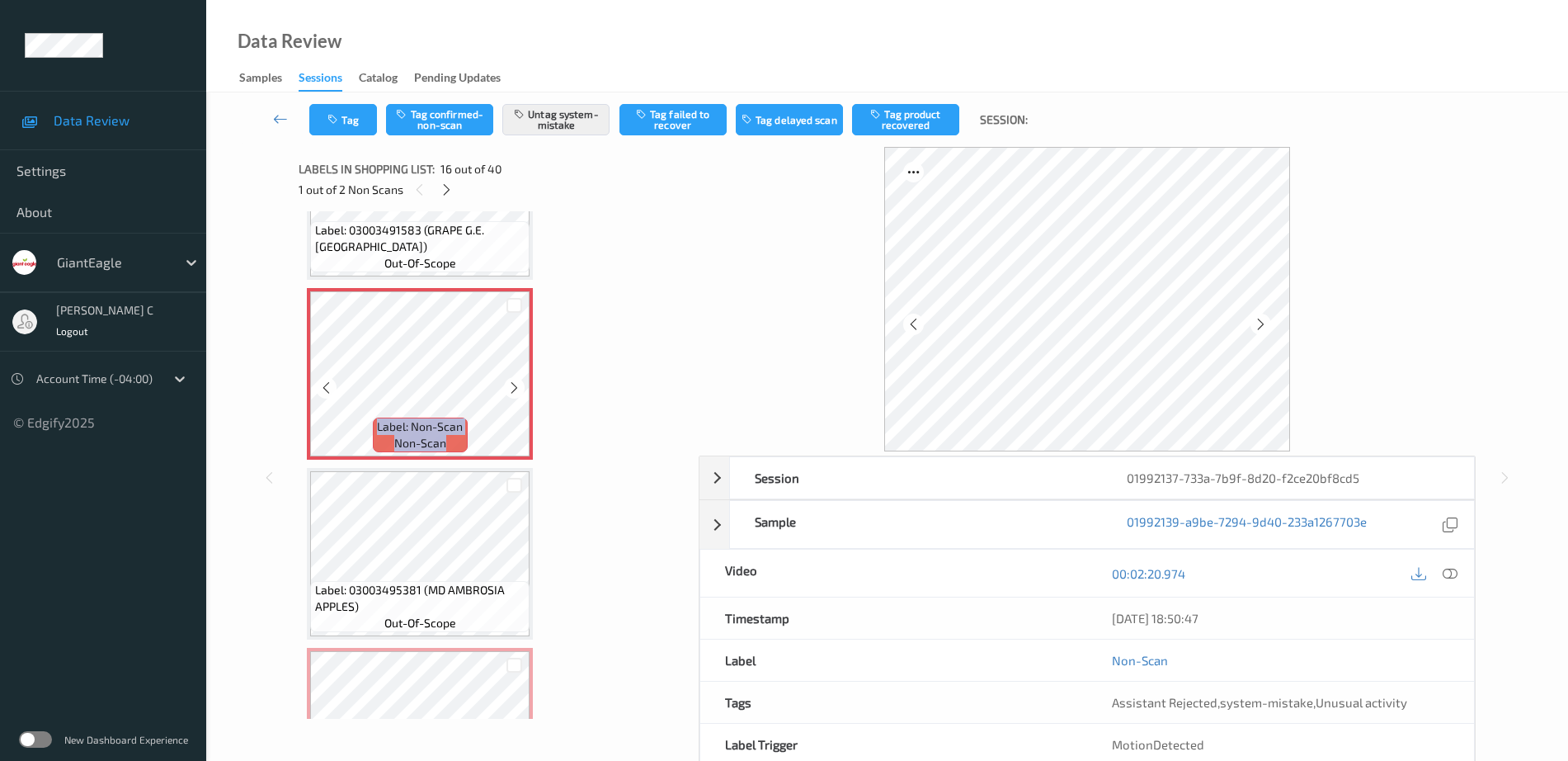
click at [513, 385] on icon at bounding box center [514, 388] width 14 height 15
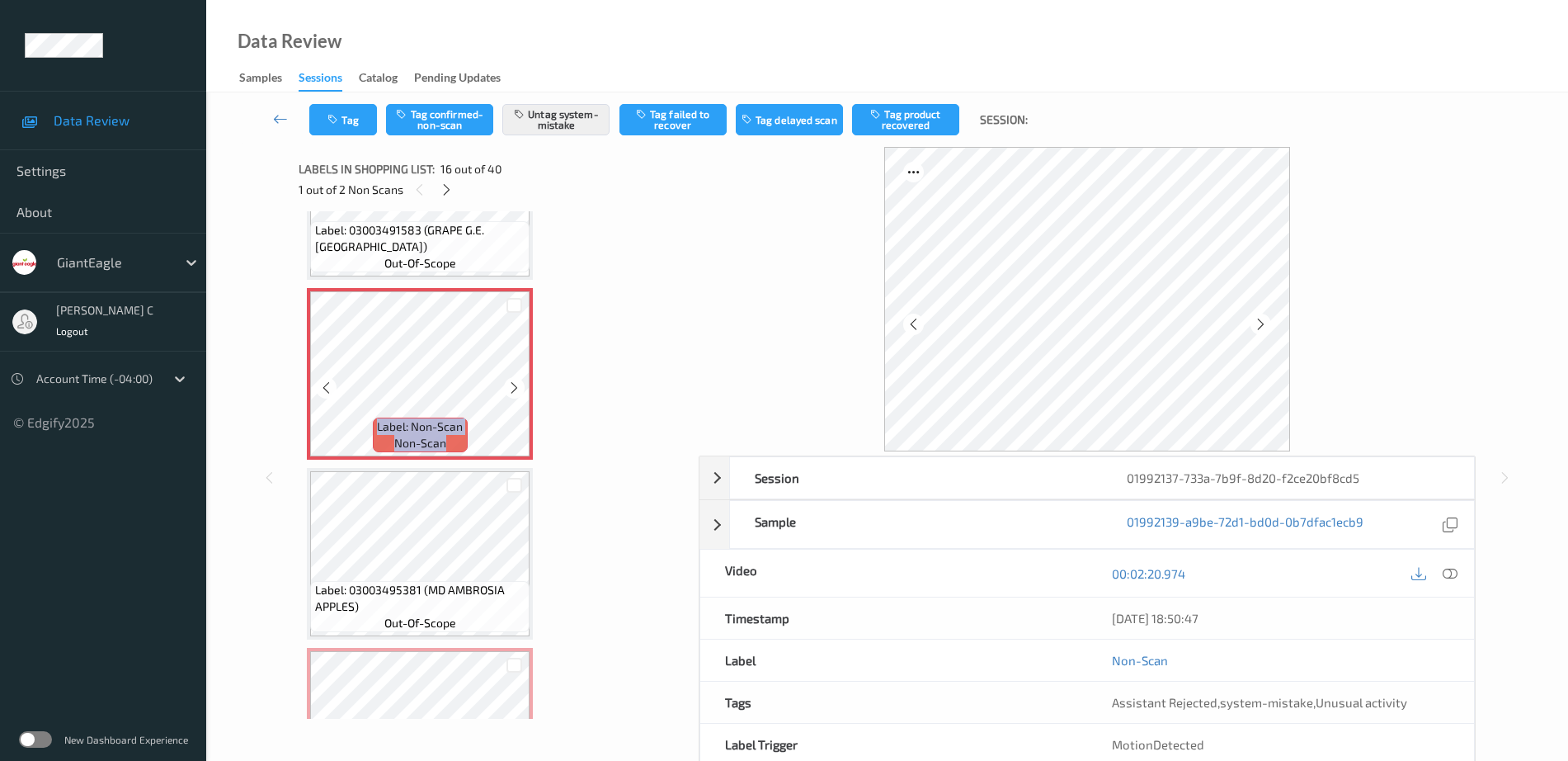
click at [513, 385] on icon at bounding box center [514, 388] width 14 height 15
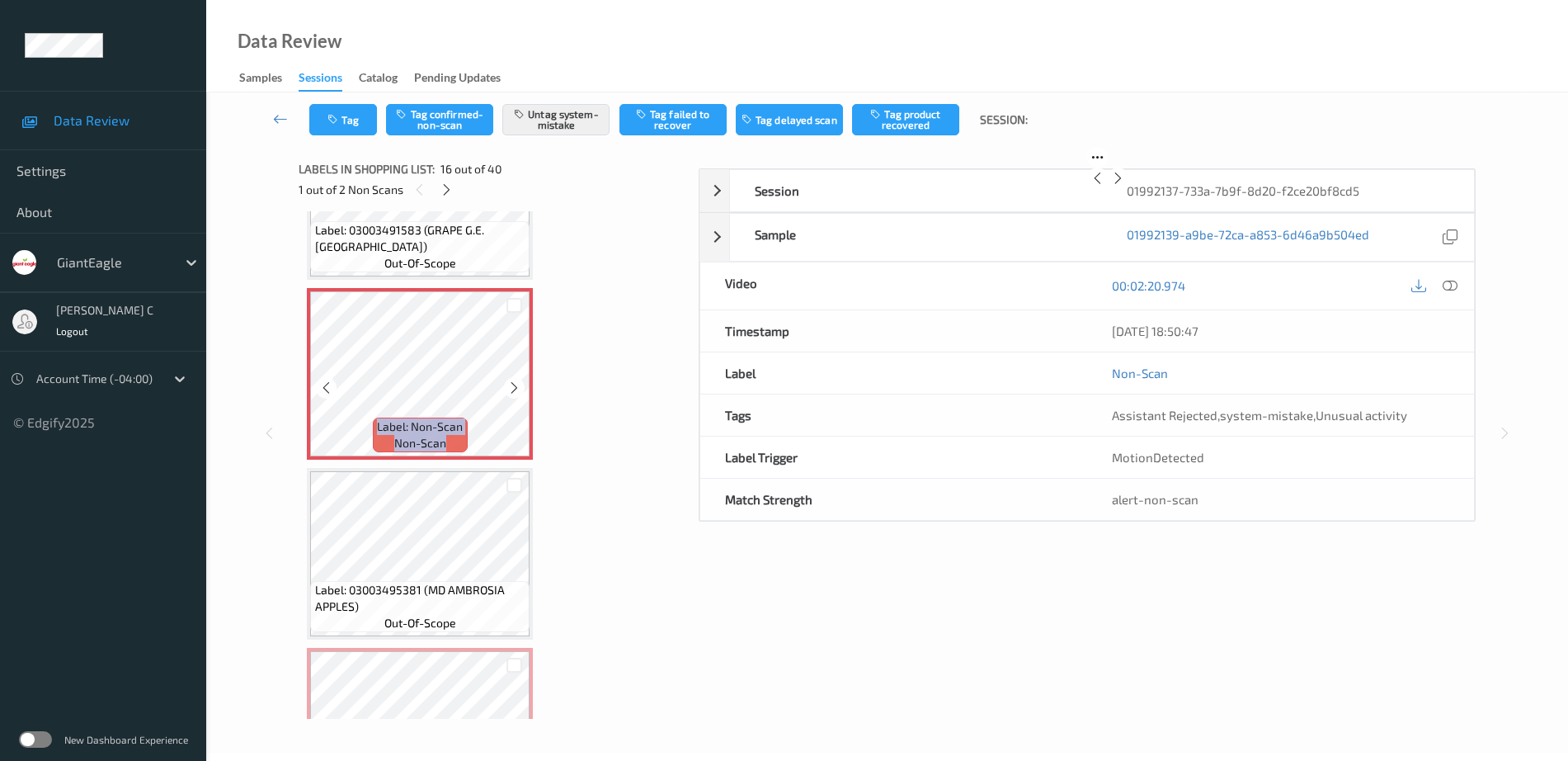
click at [513, 385] on icon at bounding box center [514, 388] width 14 height 15
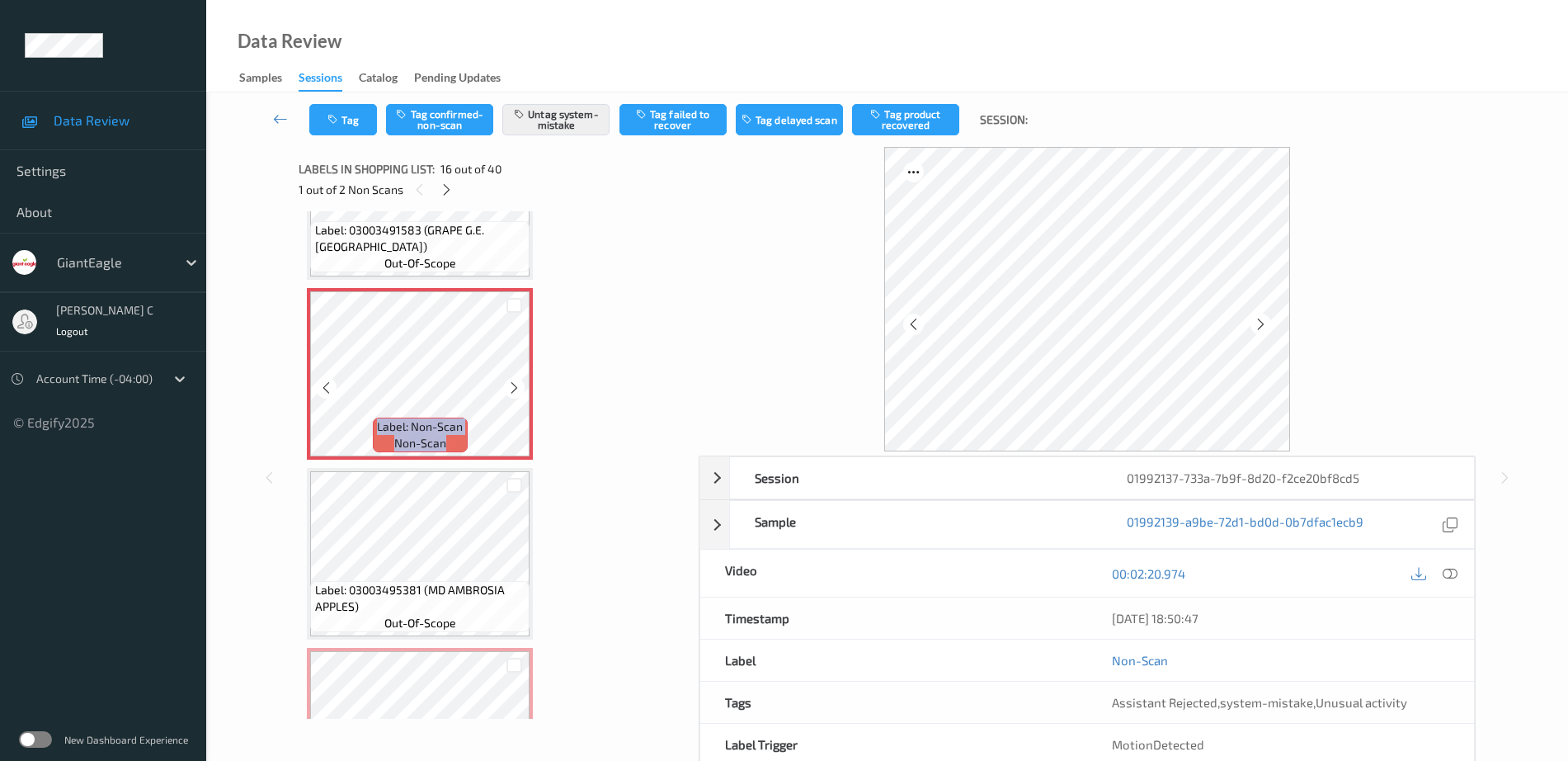
click at [513, 385] on icon at bounding box center [514, 388] width 14 height 15
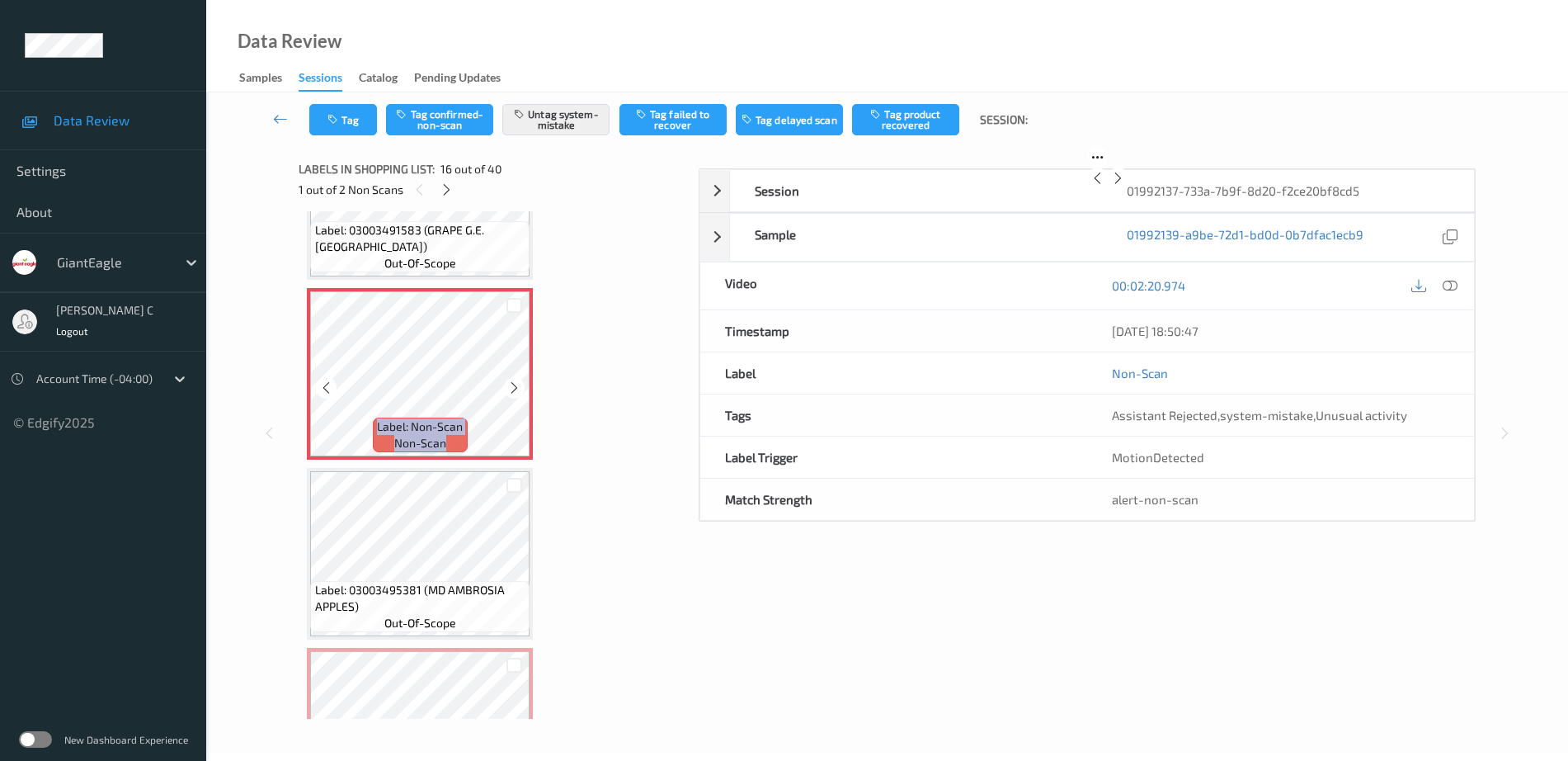
click at [513, 385] on icon at bounding box center [514, 388] width 14 height 15
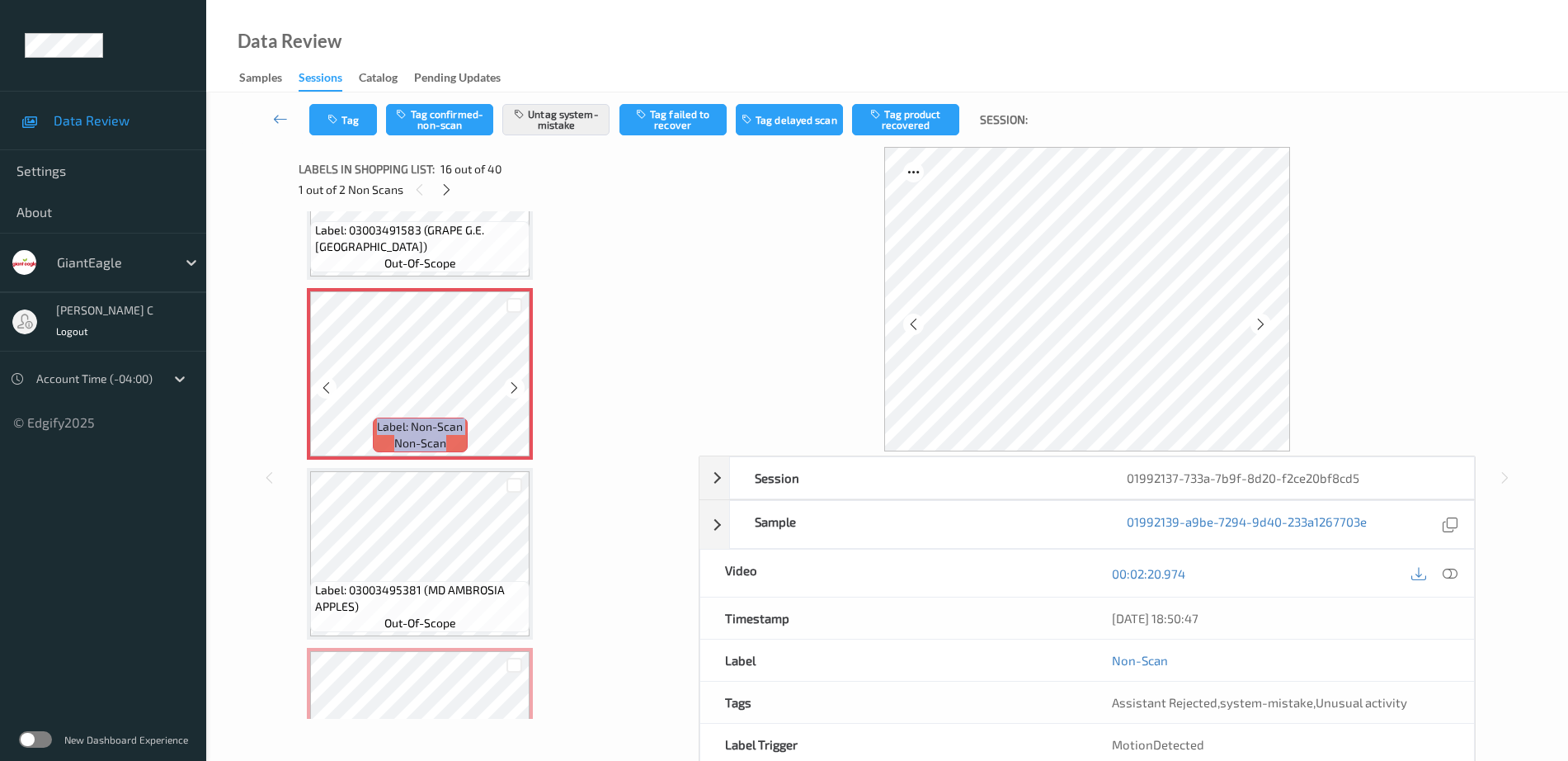
click at [513, 385] on icon at bounding box center [514, 388] width 14 height 15
click at [518, 387] on icon at bounding box center [514, 388] width 14 height 15
